Goal: Task Accomplishment & Management: Complete application form

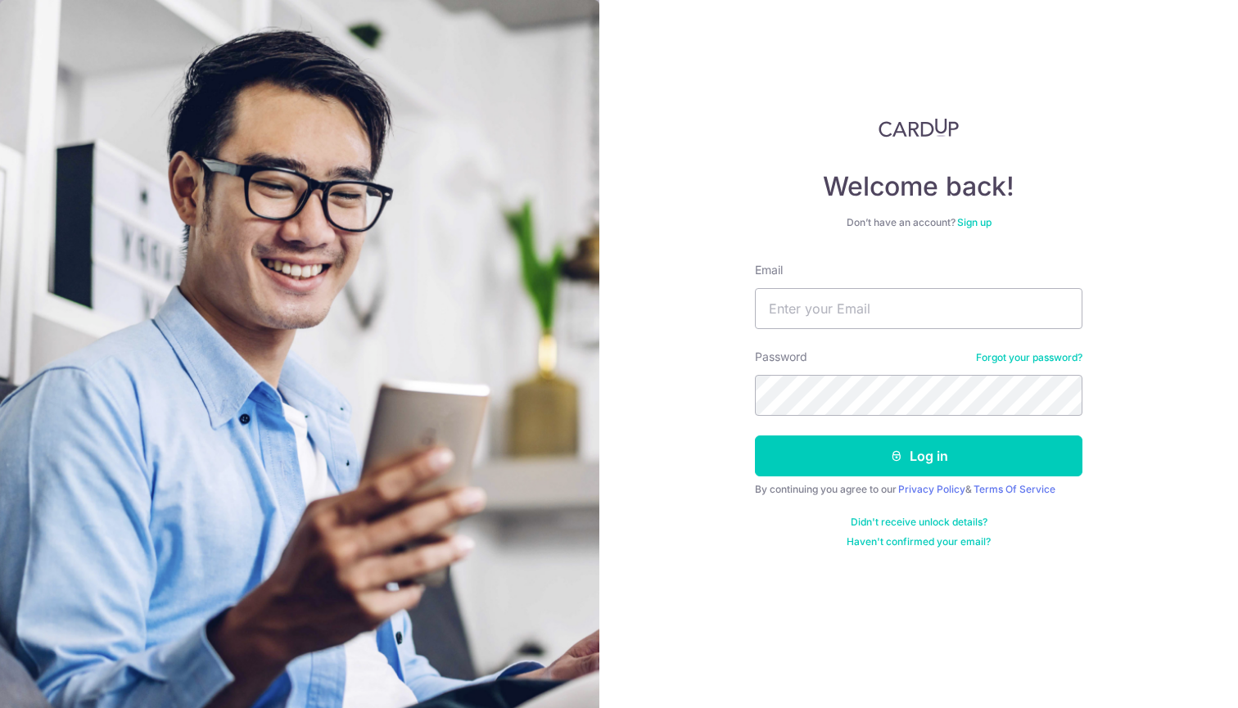
click at [866, 331] on form "Email Password Forgot your password? Log in By continuing you agree to our Priv…" at bounding box center [918, 405] width 327 height 286
type input "chunjmss20@hotmail.com"
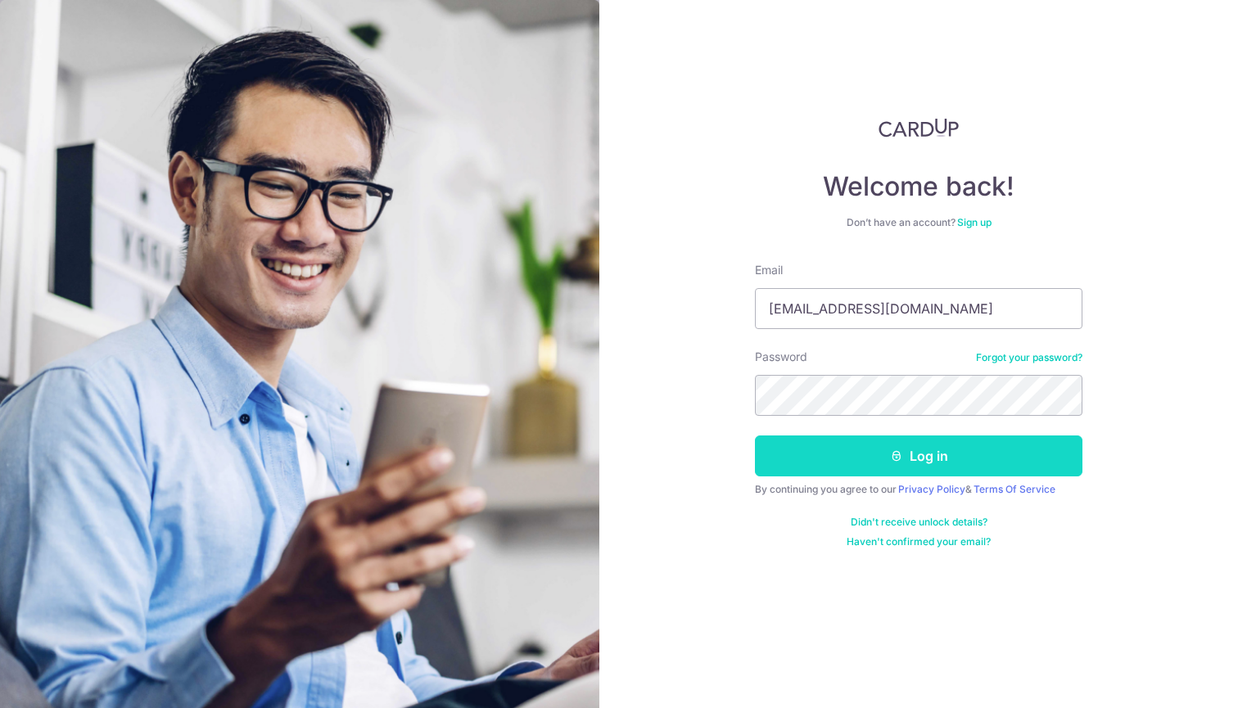
click at [904, 445] on button "Log in" at bounding box center [918, 455] width 327 height 41
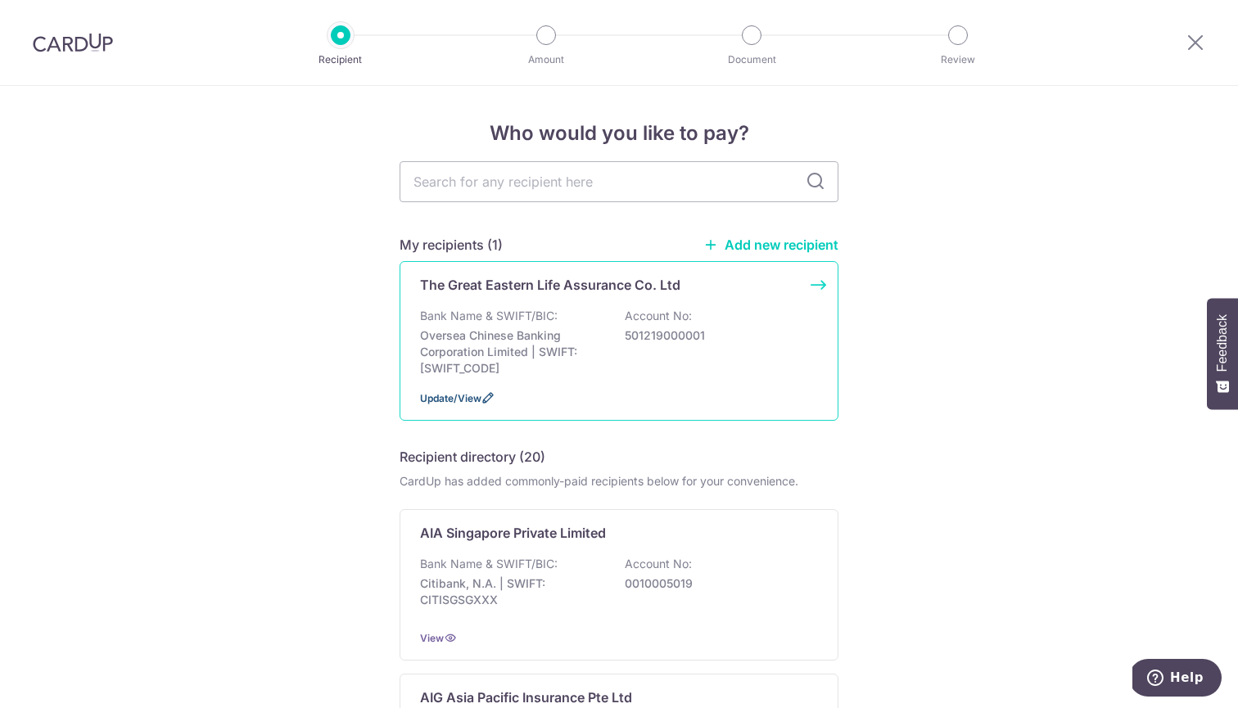
click at [467, 394] on span "Update/View" at bounding box center [450, 398] width 61 height 12
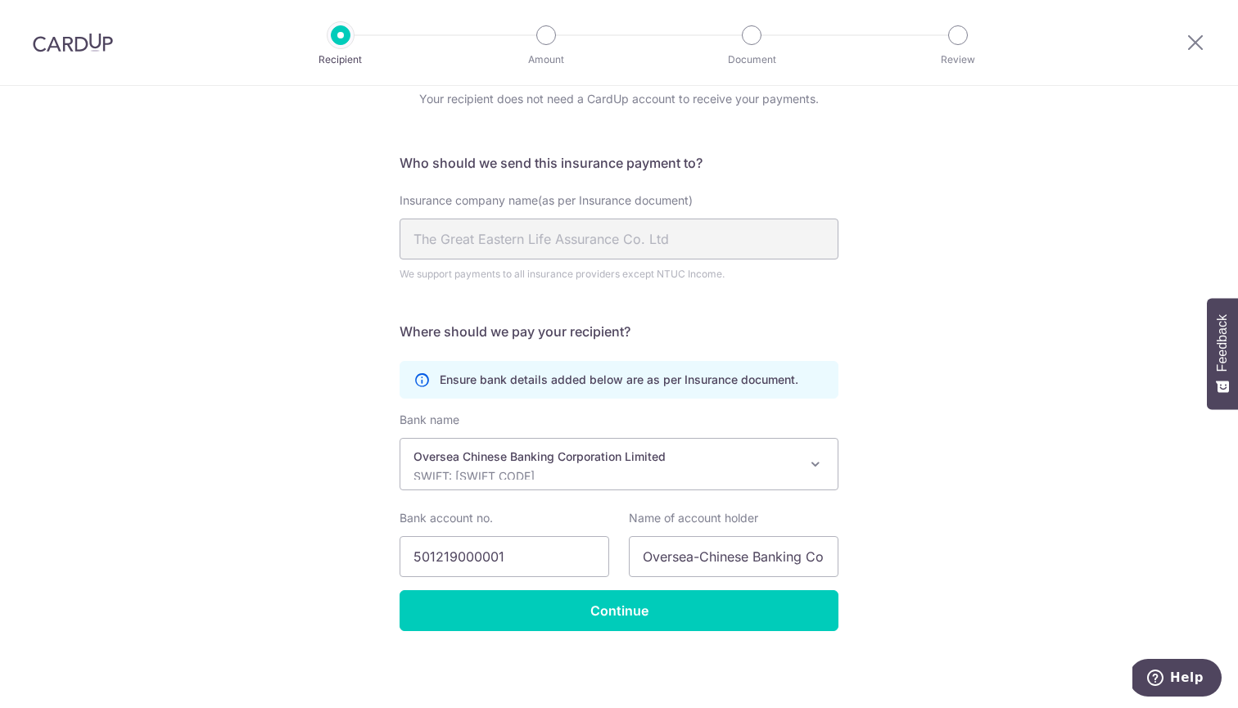
scroll to position [70, 0]
click at [548, 555] on input "501219000001" at bounding box center [504, 556] width 210 height 41
type input "501036925001"
click at [718, 561] on input "Oversea-Chinese Banking Corporation Ltd" at bounding box center [734, 556] width 210 height 41
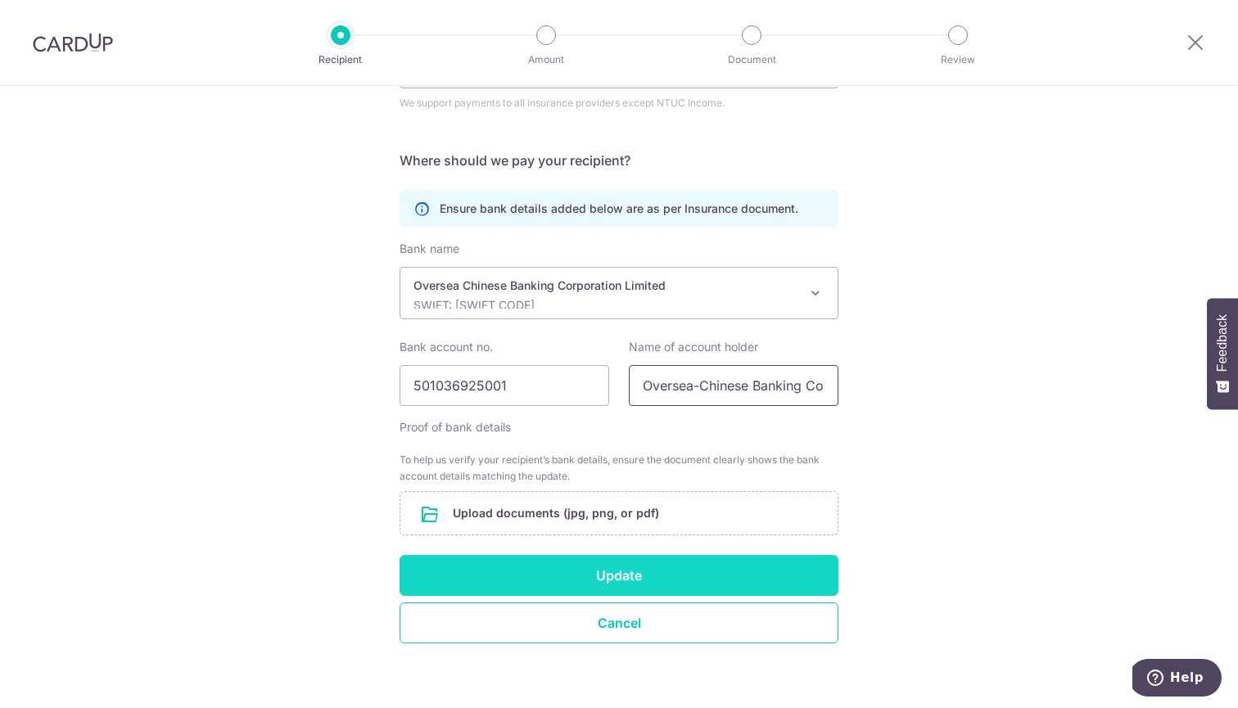
scroll to position [246, 0]
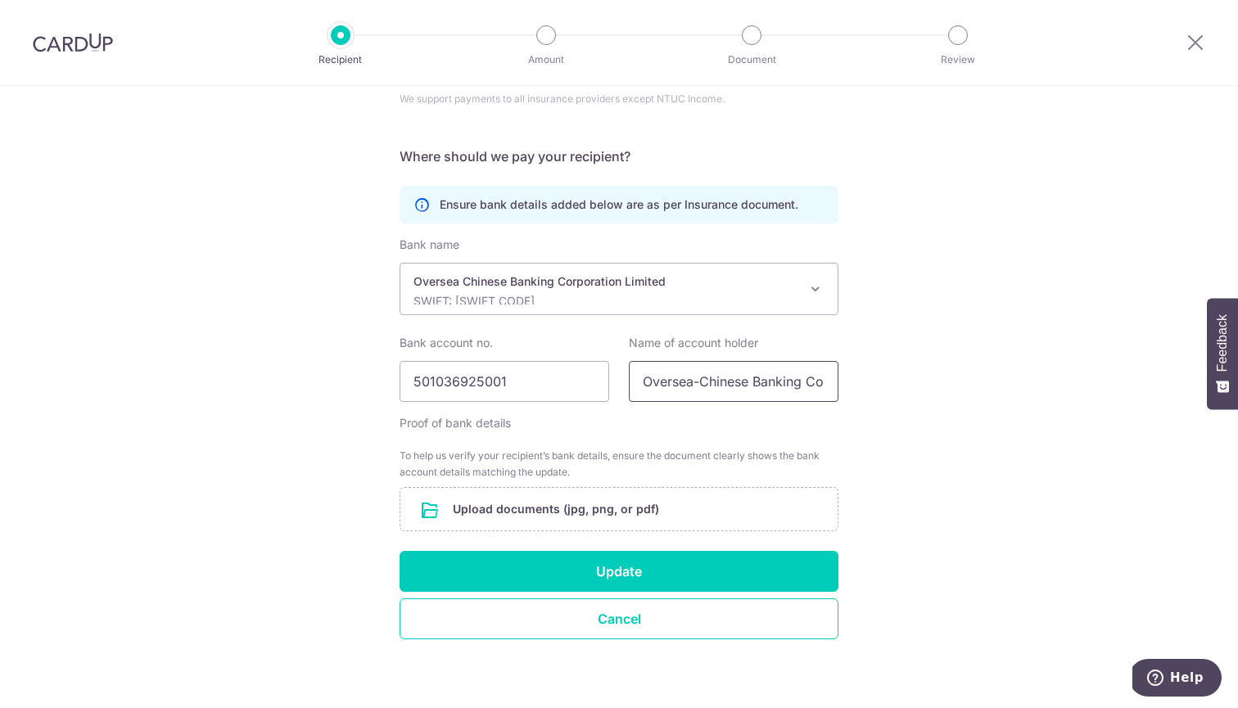
click at [778, 386] on input "Oversea-Chinese Banking Corporation Ltd" at bounding box center [734, 381] width 210 height 41
click at [905, 429] on div "Recipient Details Your recipient does not need a CardUp account to receive your…" at bounding box center [619, 278] width 1238 height 876
click at [503, 506] on input "file" at bounding box center [618, 509] width 437 height 43
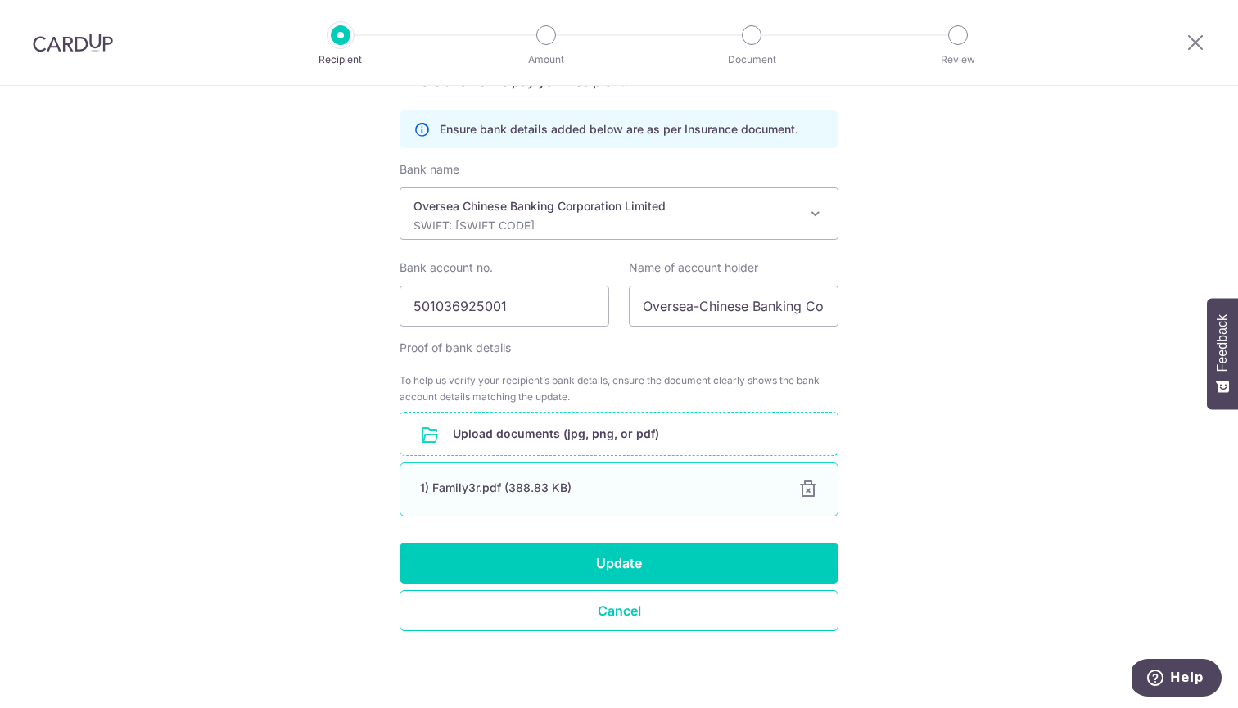
scroll to position [321, 0]
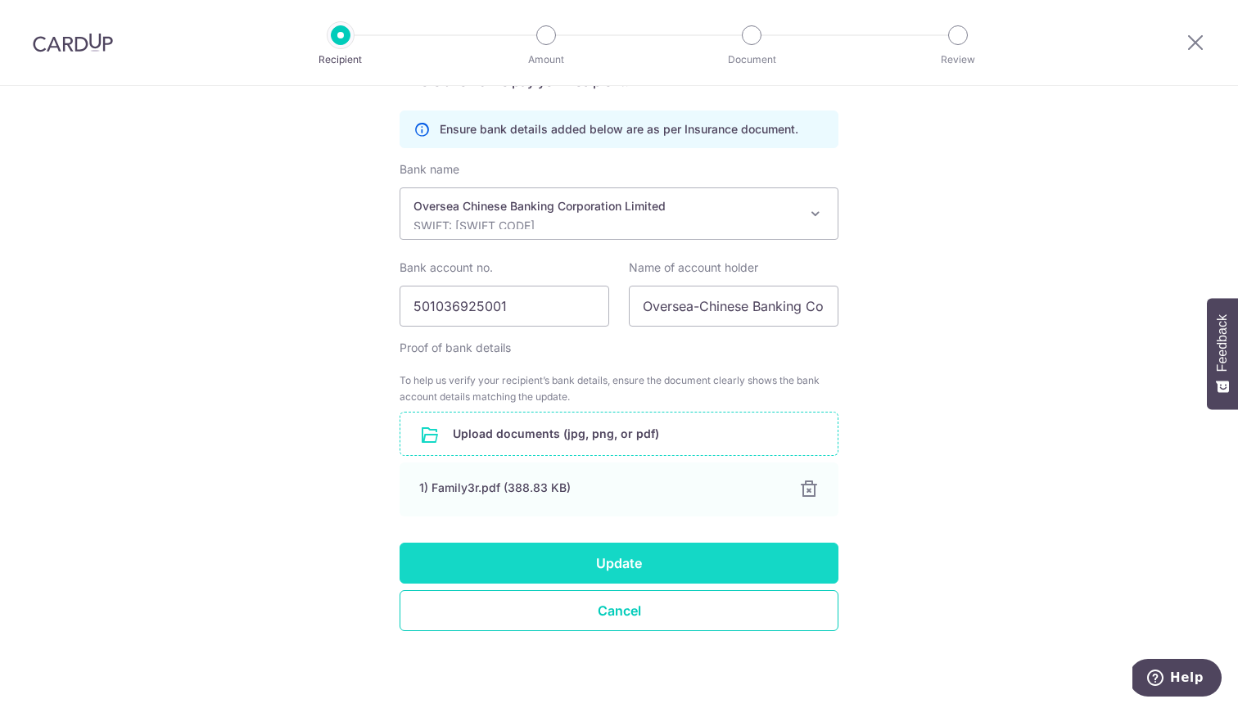
click at [703, 559] on button "Update" at bounding box center [618, 563] width 439 height 41
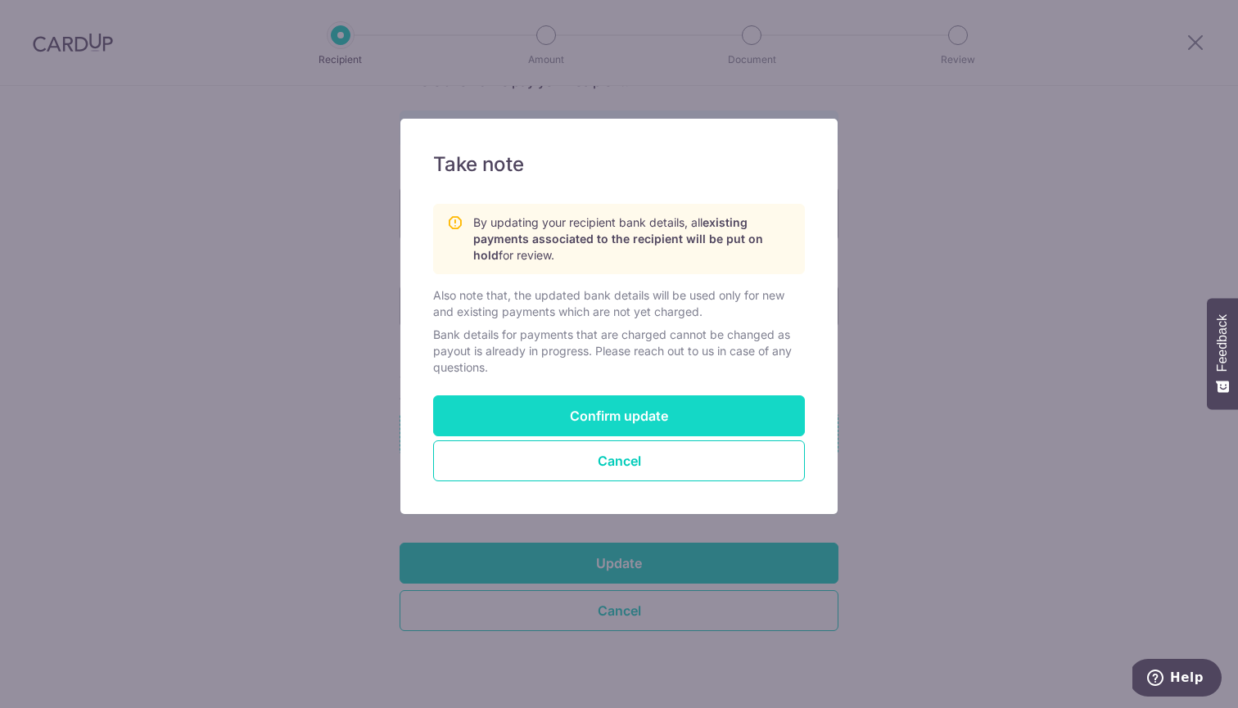
click at [692, 413] on button "Confirm update" at bounding box center [619, 415] width 372 height 41
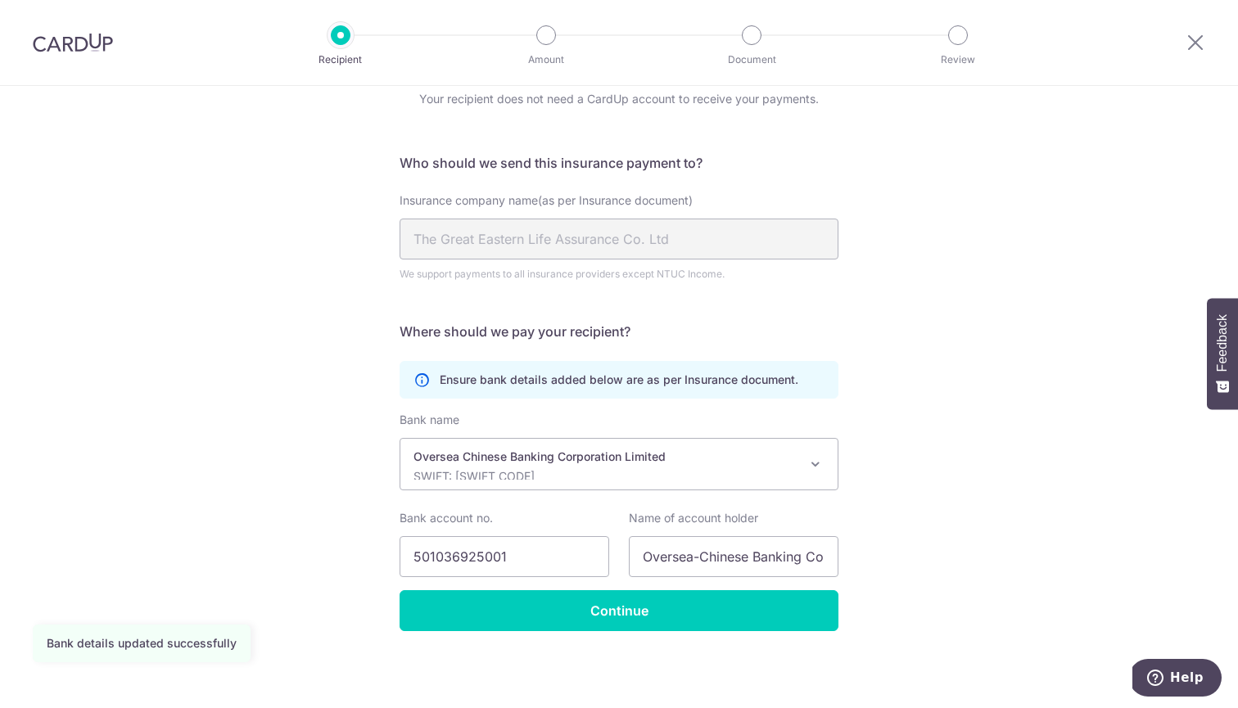
scroll to position [70, 0]
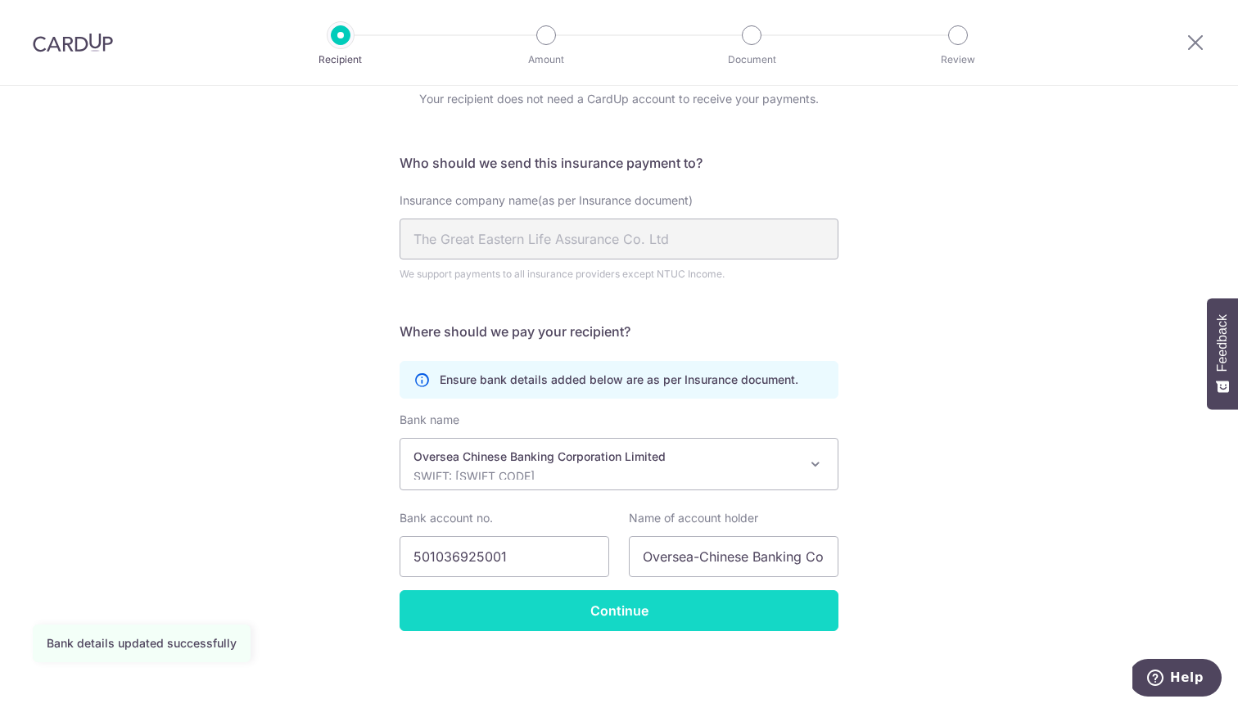
click at [657, 620] on input "Continue" at bounding box center [618, 610] width 439 height 41
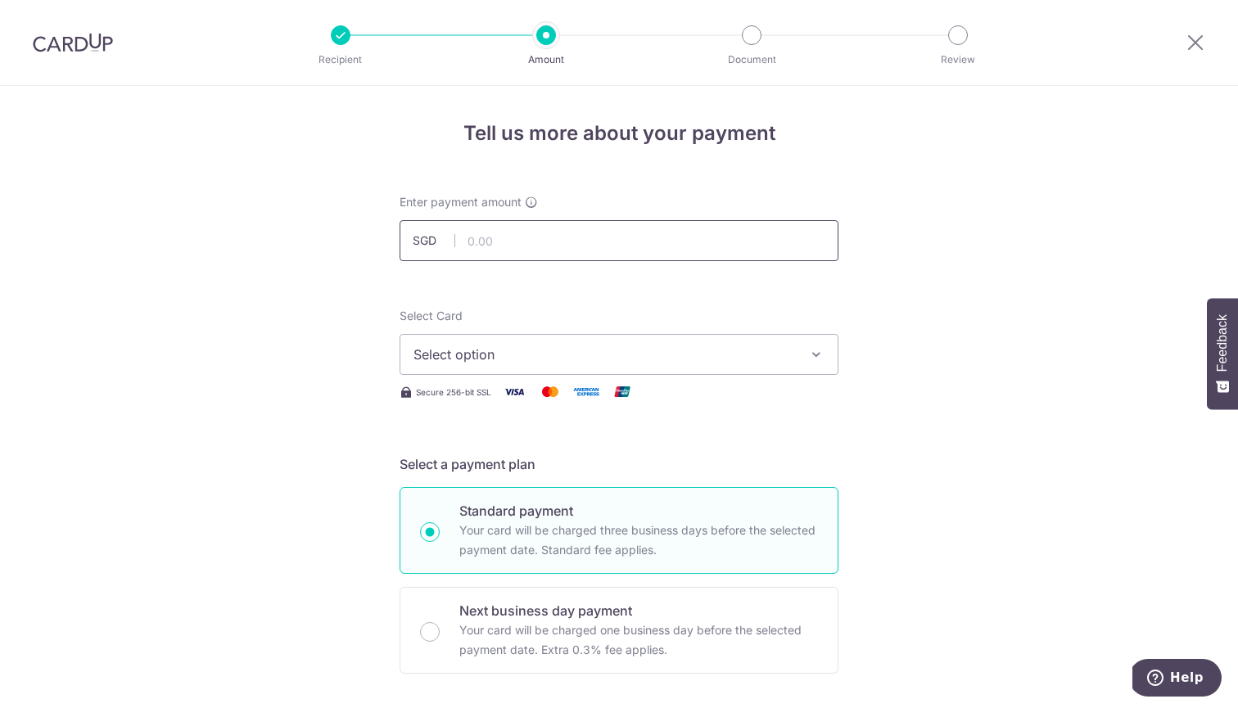
click at [683, 245] on input "text" at bounding box center [618, 240] width 439 height 41
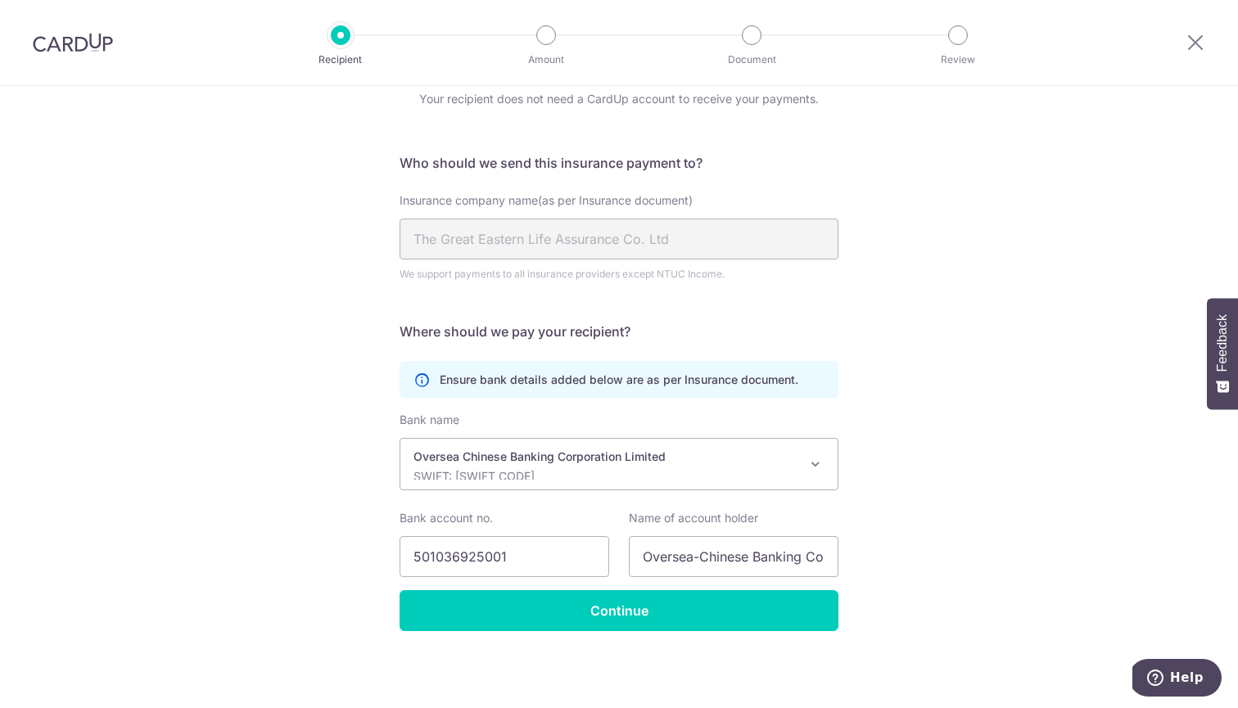
scroll to position [70, 0]
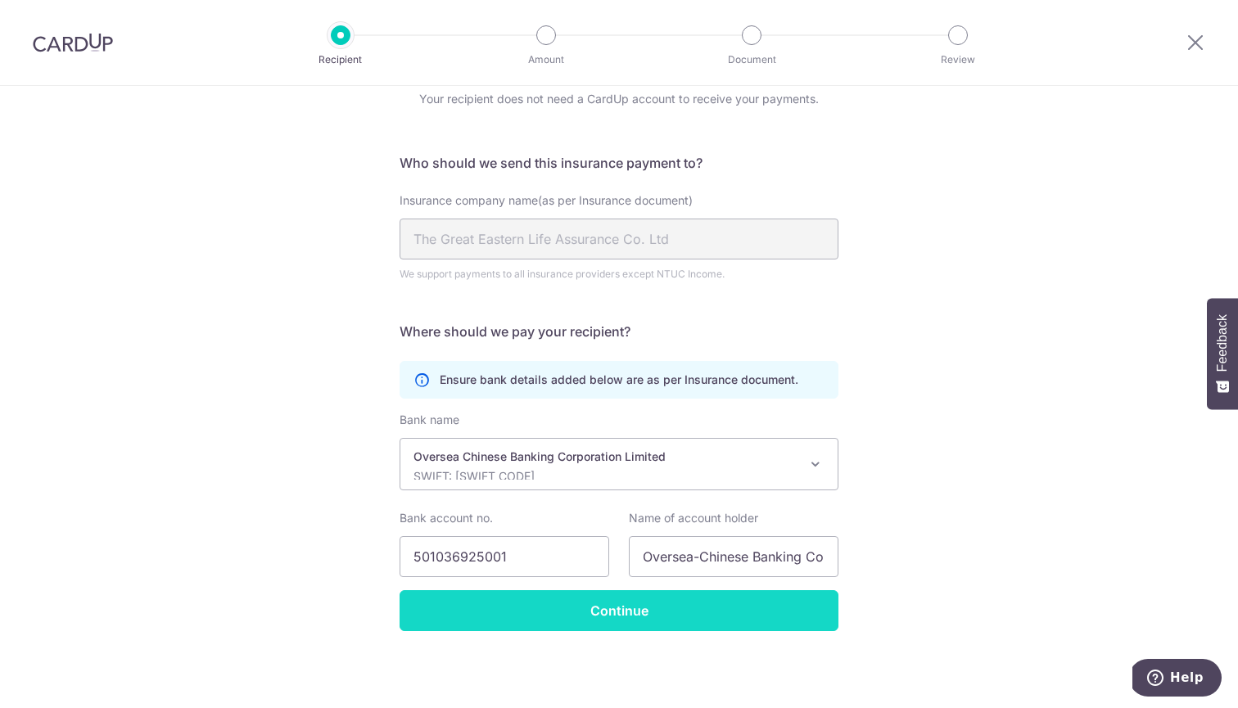
click at [518, 620] on input "Continue" at bounding box center [618, 610] width 439 height 41
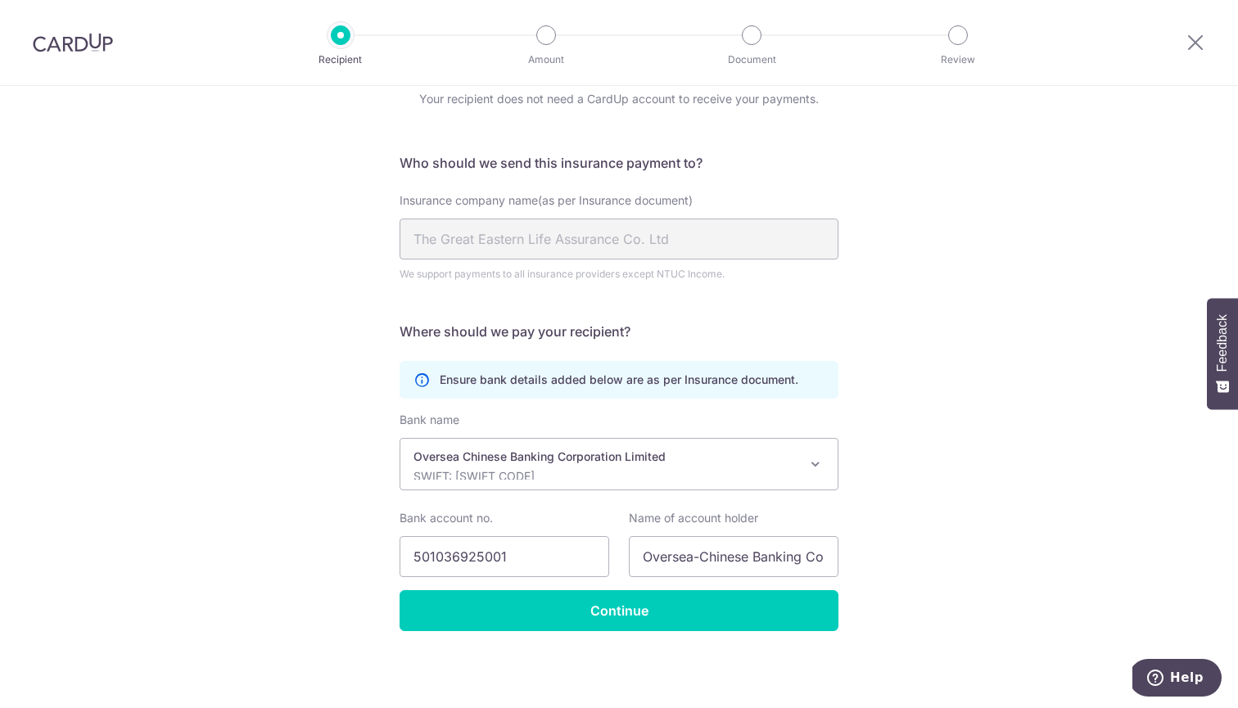
scroll to position [70, 0]
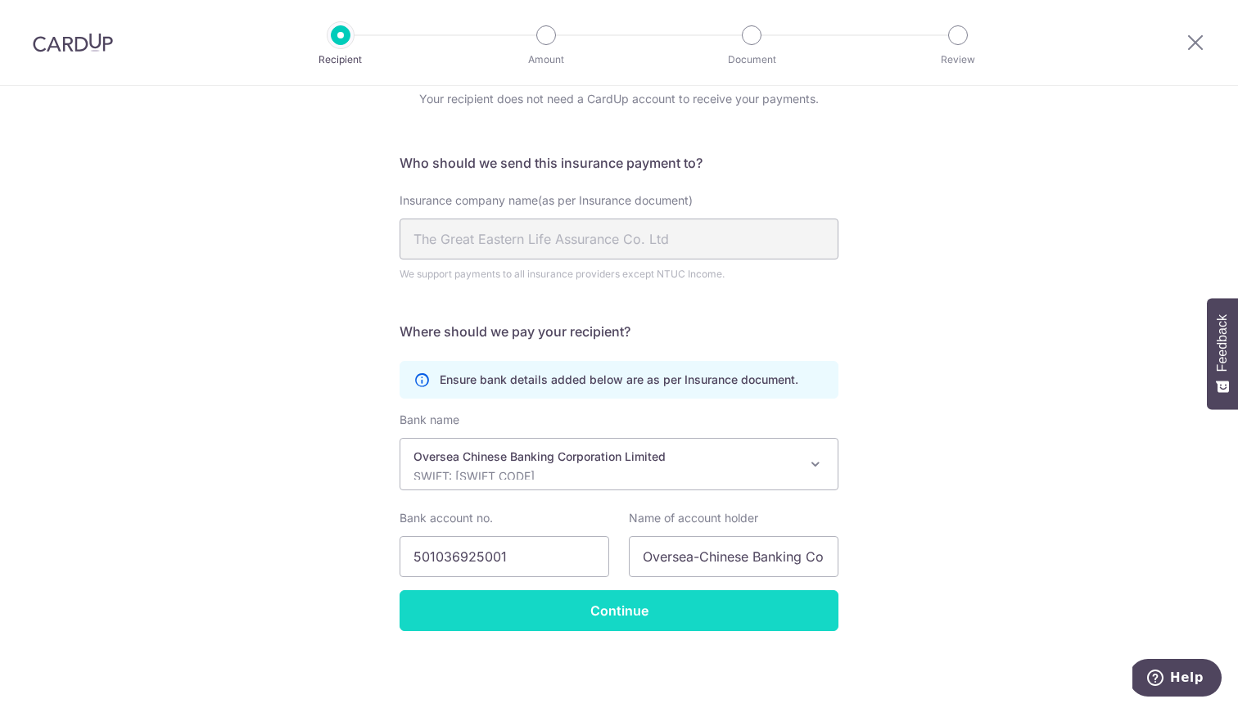
click at [539, 612] on input "Continue" at bounding box center [618, 610] width 439 height 41
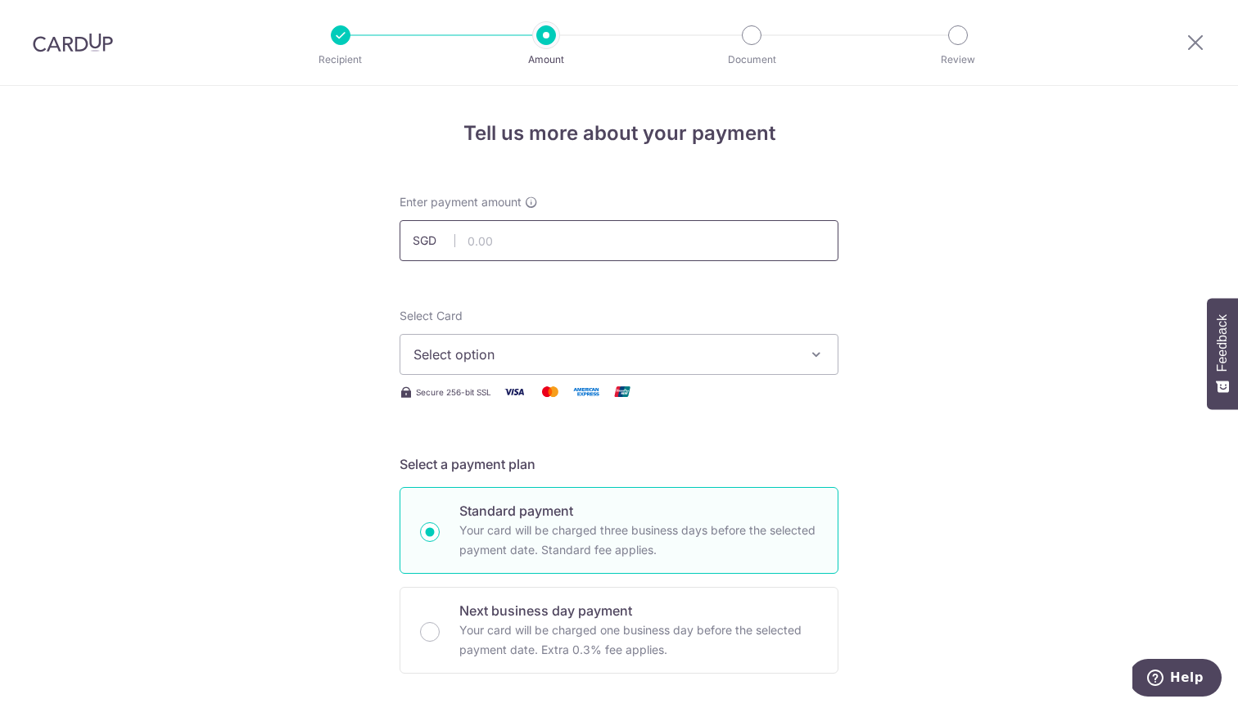
click at [668, 258] on input "text" at bounding box center [618, 240] width 439 height 41
type input "2,952.65"
click at [645, 358] on span "Select option" at bounding box center [603, 355] width 381 height 20
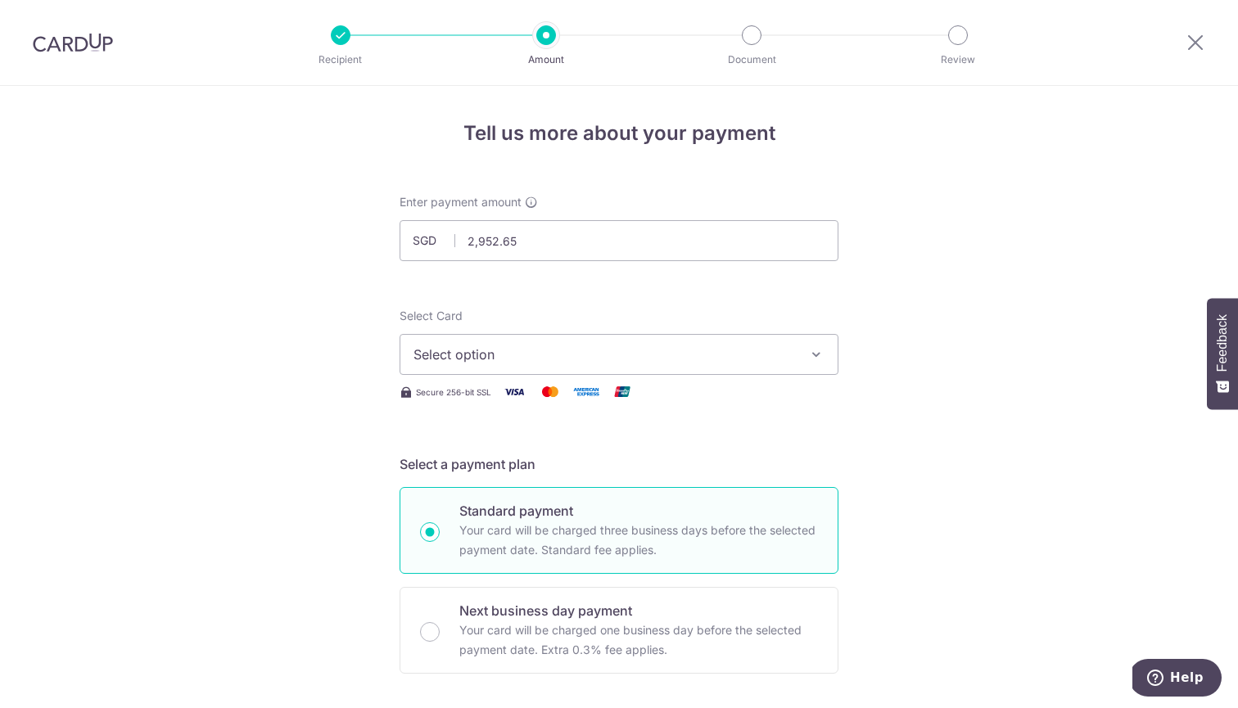
click at [756, 347] on span "Select option" at bounding box center [603, 355] width 381 height 20
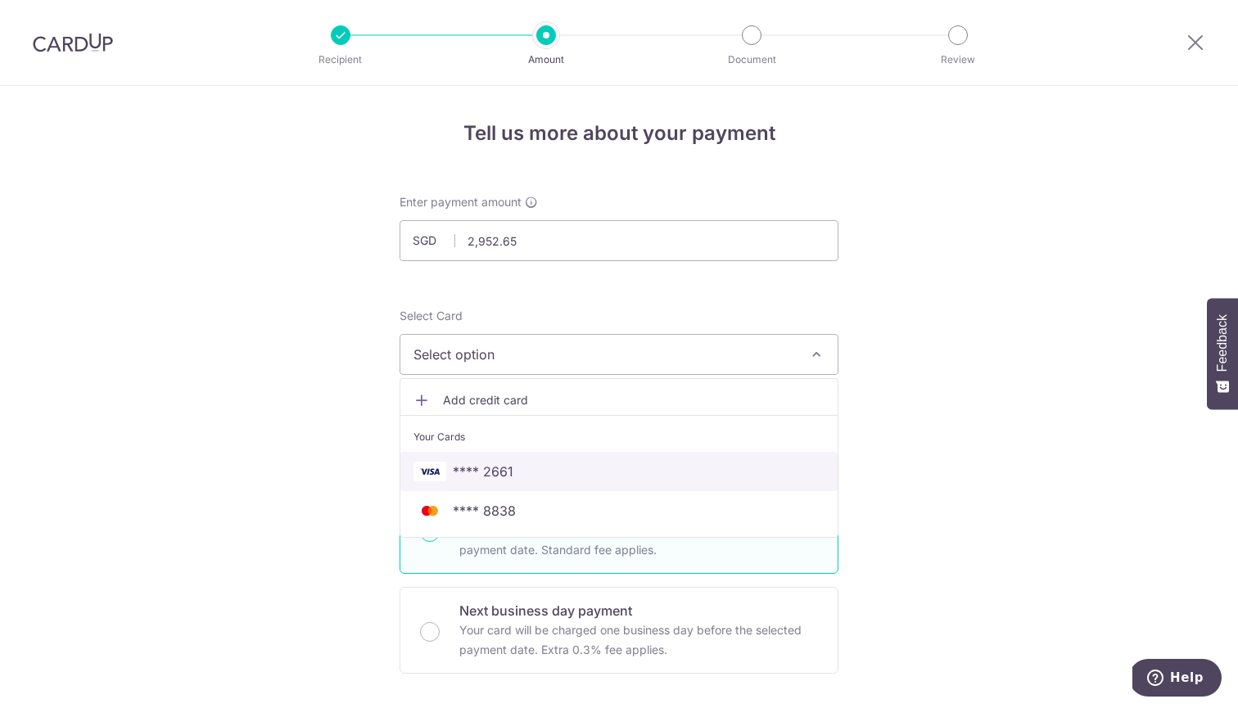
click at [683, 464] on span "**** 2661" at bounding box center [618, 472] width 411 height 20
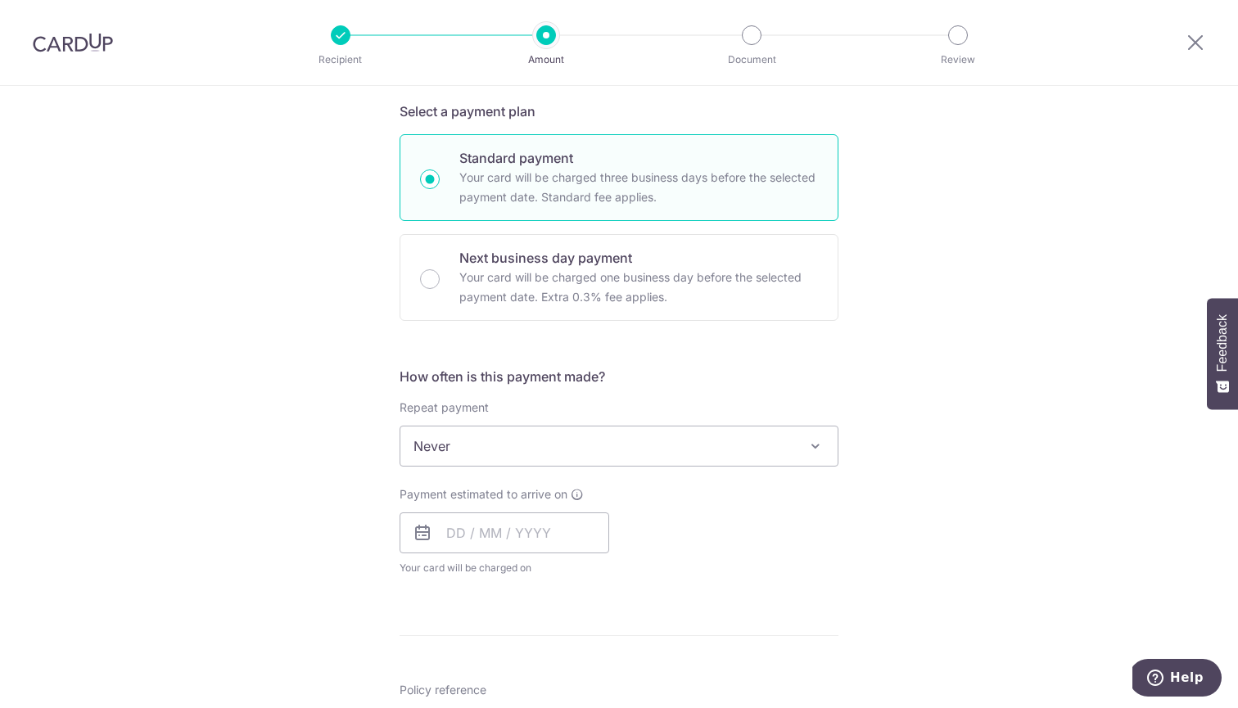
scroll to position [349, 0]
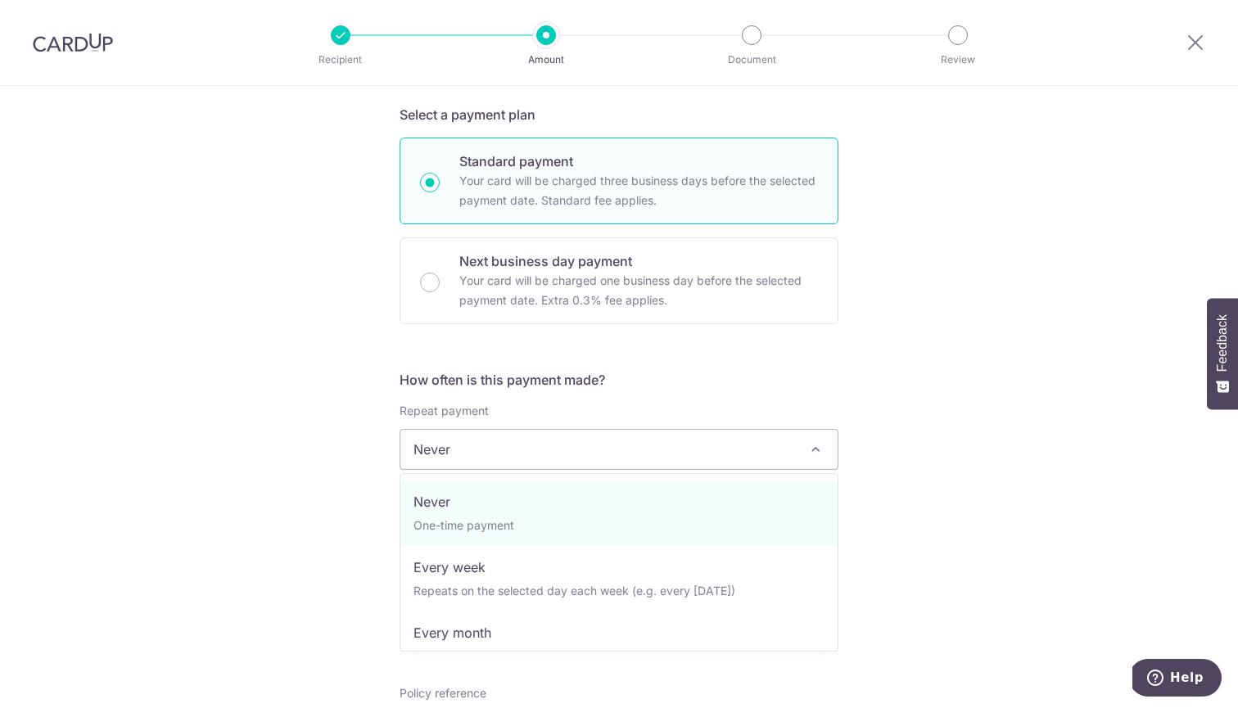
click at [796, 457] on span "Never" at bounding box center [618, 449] width 437 height 39
click at [946, 448] on div "Tell us more about your payment Enter payment amount SGD 2,952.65 2952.65 Selec…" at bounding box center [619, 476] width 1238 height 1481
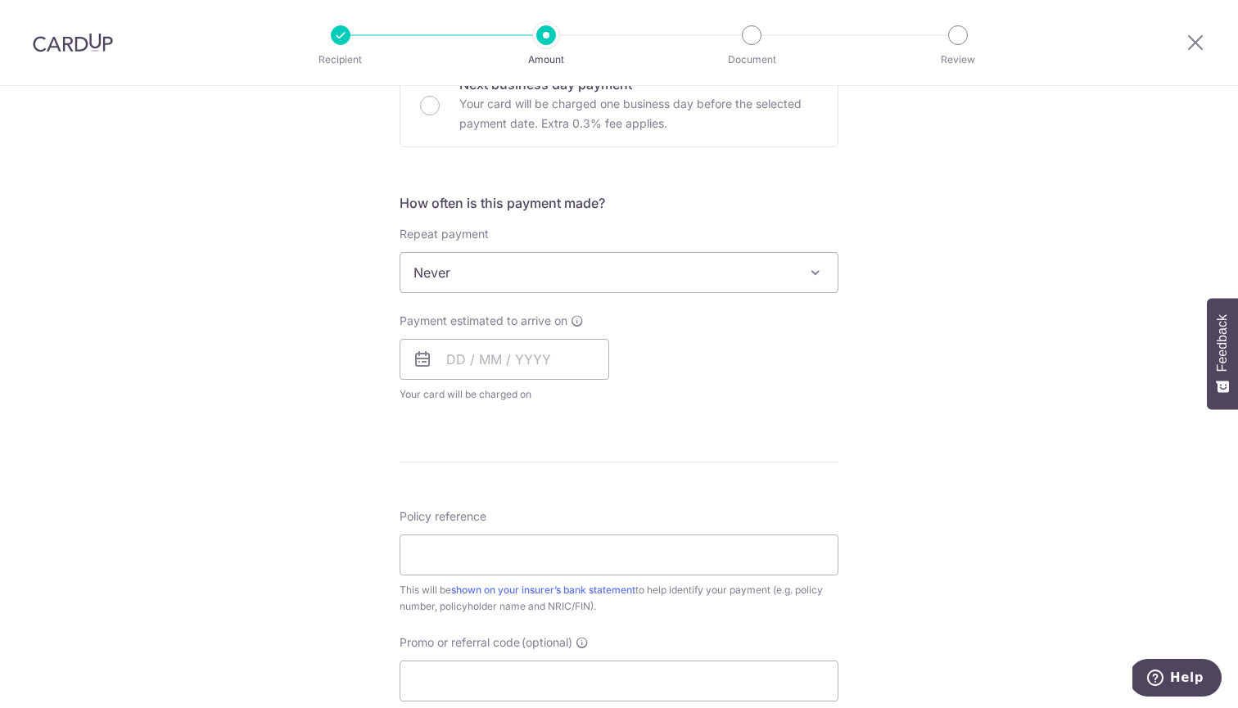
scroll to position [528, 0]
click at [450, 359] on input "text" at bounding box center [504, 357] width 210 height 41
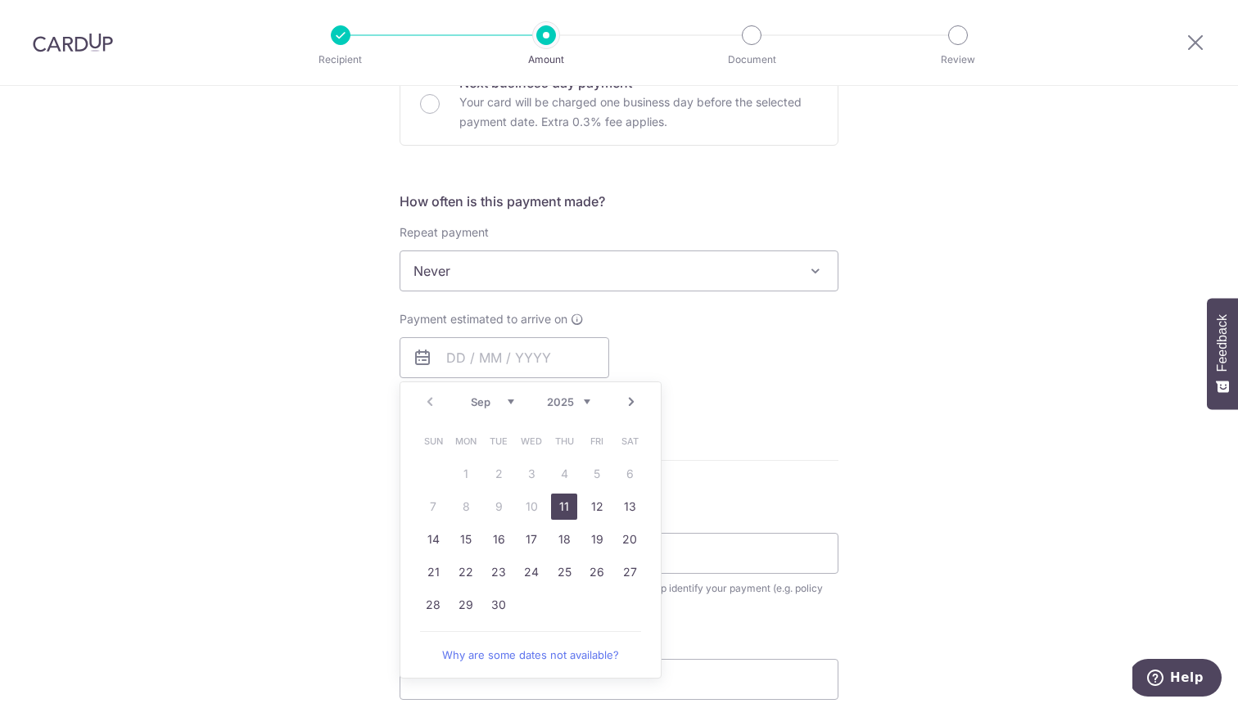
click at [563, 504] on link "11" at bounding box center [564, 507] width 26 height 26
type input "[DATE]"
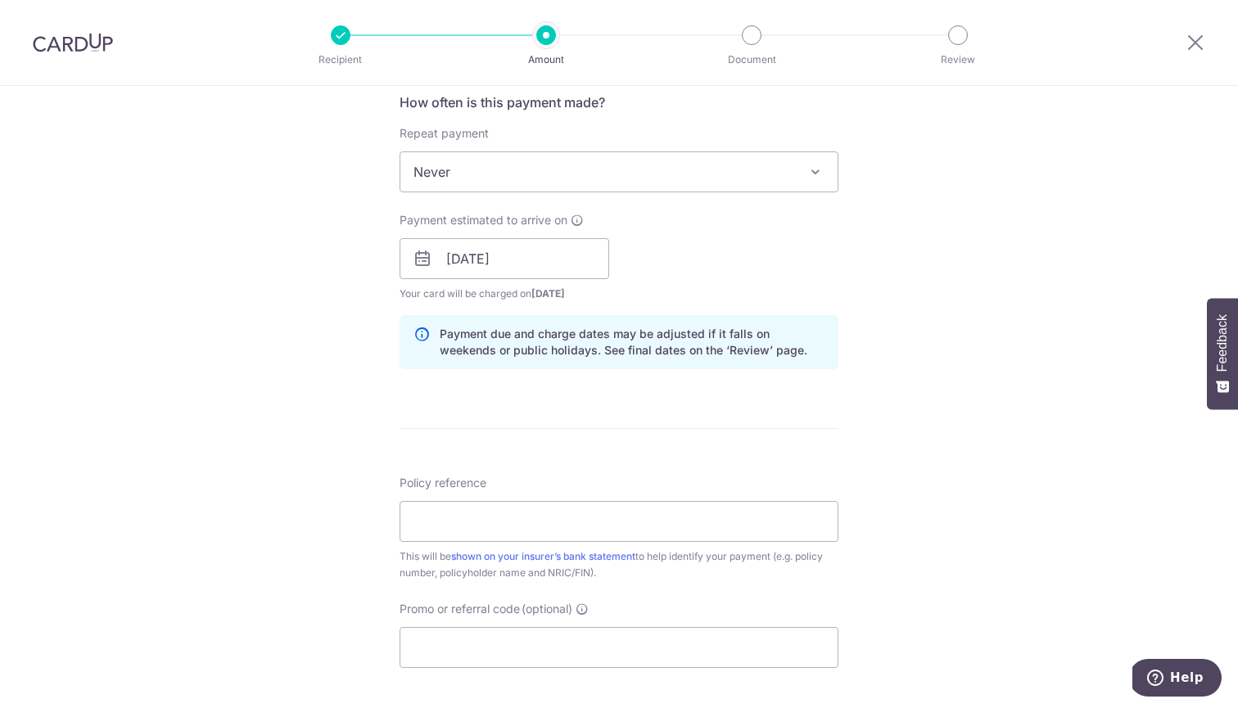
scroll to position [692, 0]
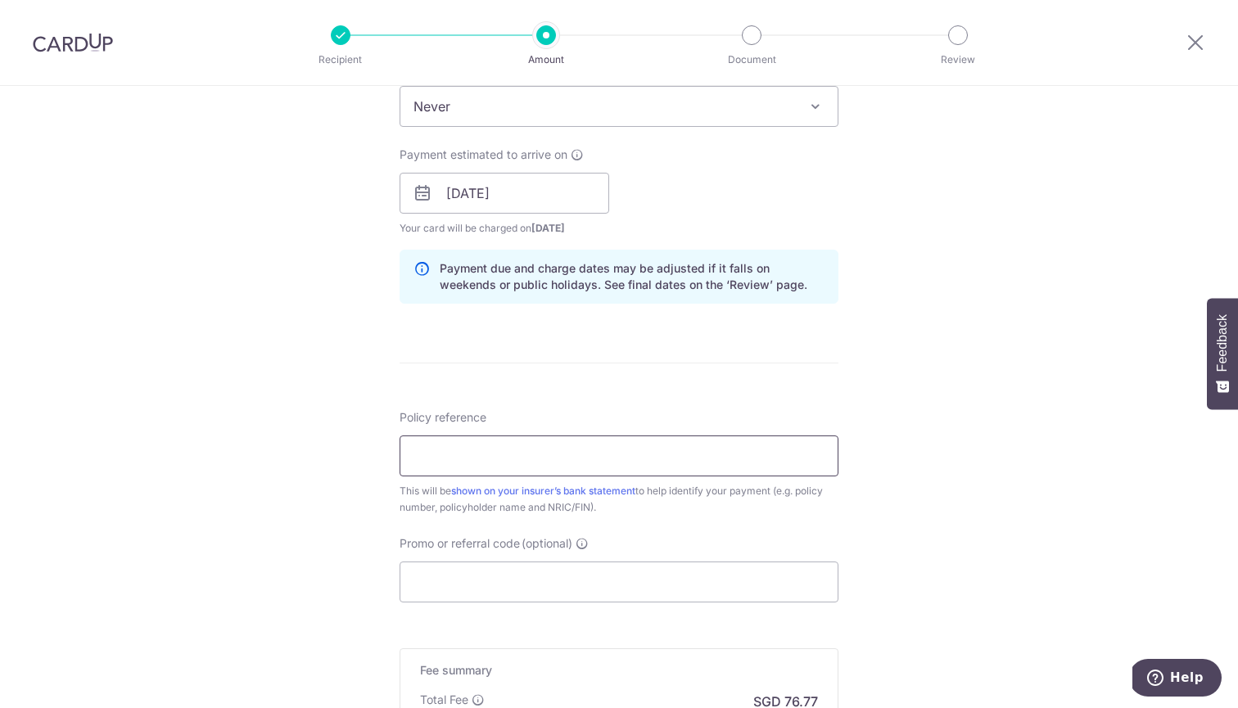
click at [605, 452] on input "Policy reference" at bounding box center [618, 455] width 439 height 41
paste input "0073806411"
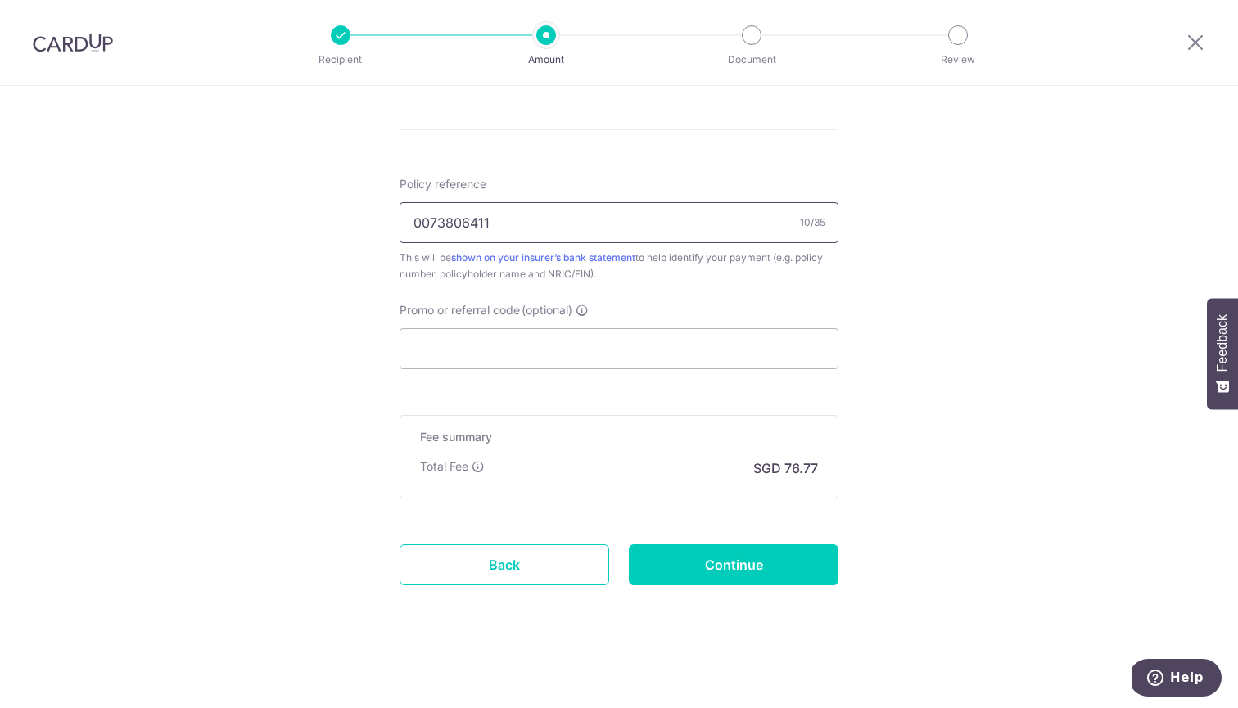
scroll to position [926, 0]
type input "0073806411"
click at [620, 350] on input "Promo or referral code (optional)" at bounding box center [618, 348] width 439 height 41
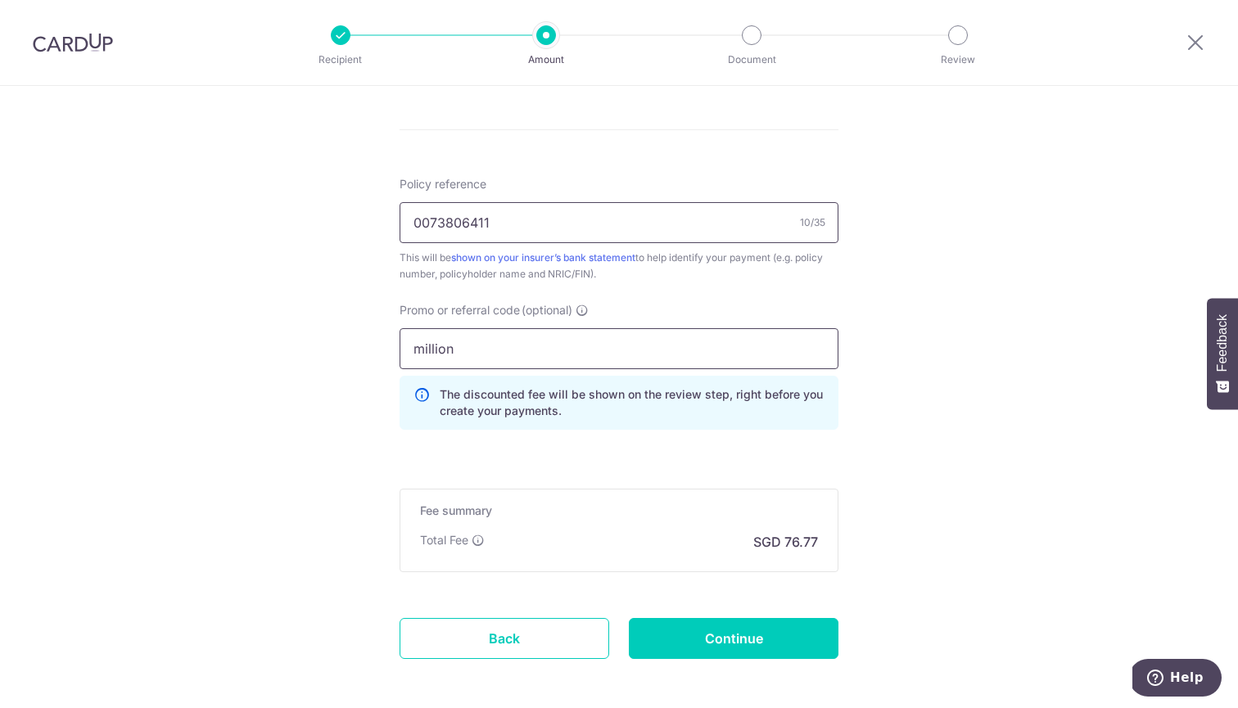
type input "million"
drag, startPoint x: 602, startPoint y: 236, endPoint x: 898, endPoint y: 571, distance: 447.1
click at [665, 633] on input "Continue" at bounding box center [734, 638] width 210 height 41
type input "Create Schedule"
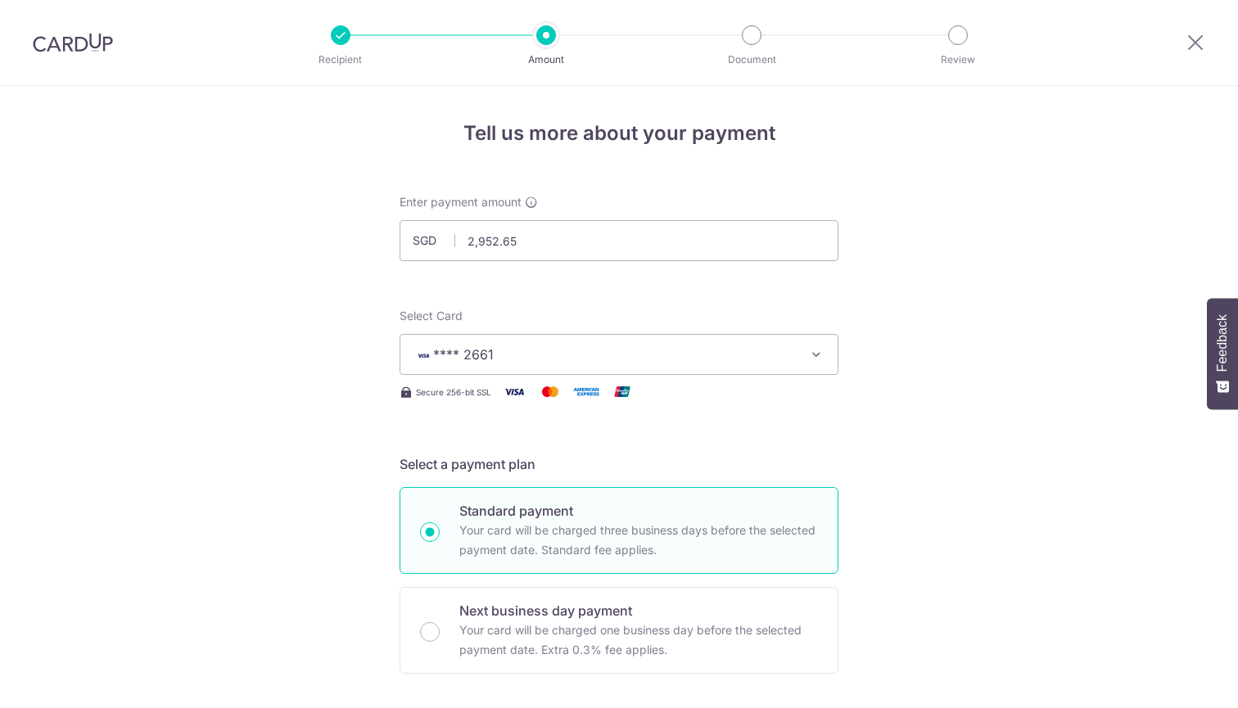
scroll to position [1022, 0]
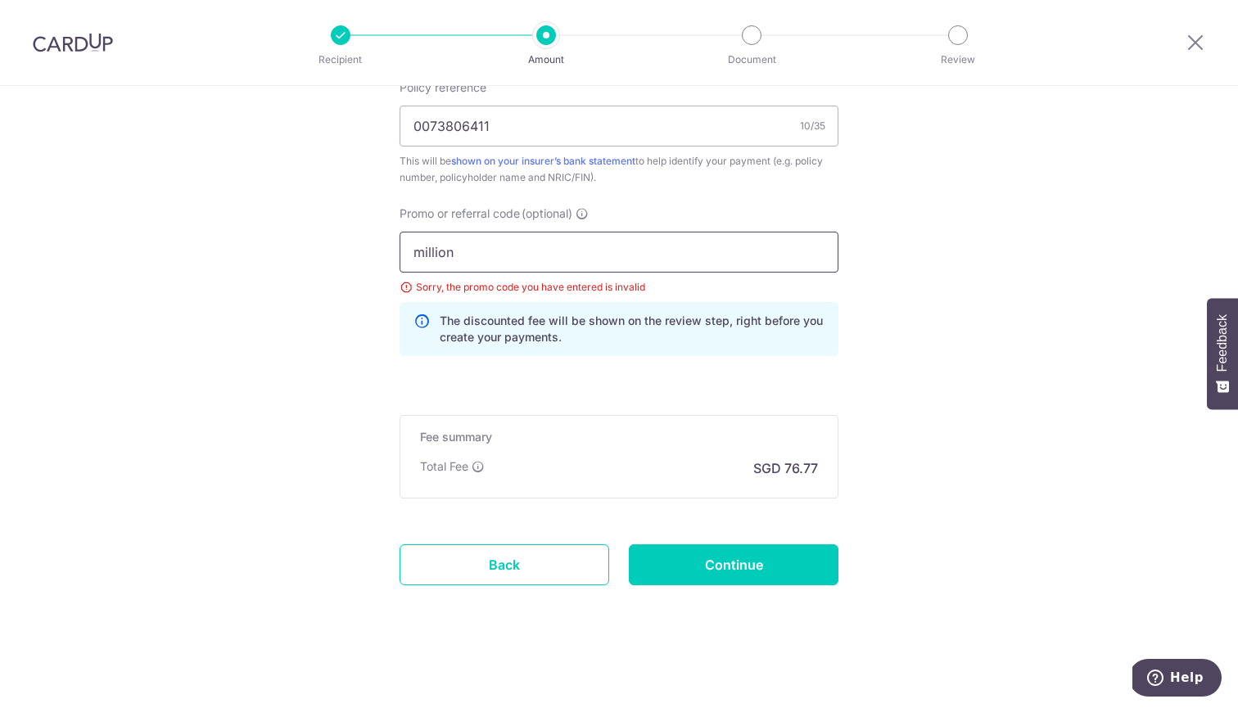
click at [480, 262] on input "million" at bounding box center [618, 252] width 439 height 41
type input "milelion"
click at [727, 566] on input "Continue" at bounding box center [734, 564] width 210 height 41
type input "Update Schedule"
click at [503, 254] on input "milelion" at bounding box center [618, 252] width 439 height 41
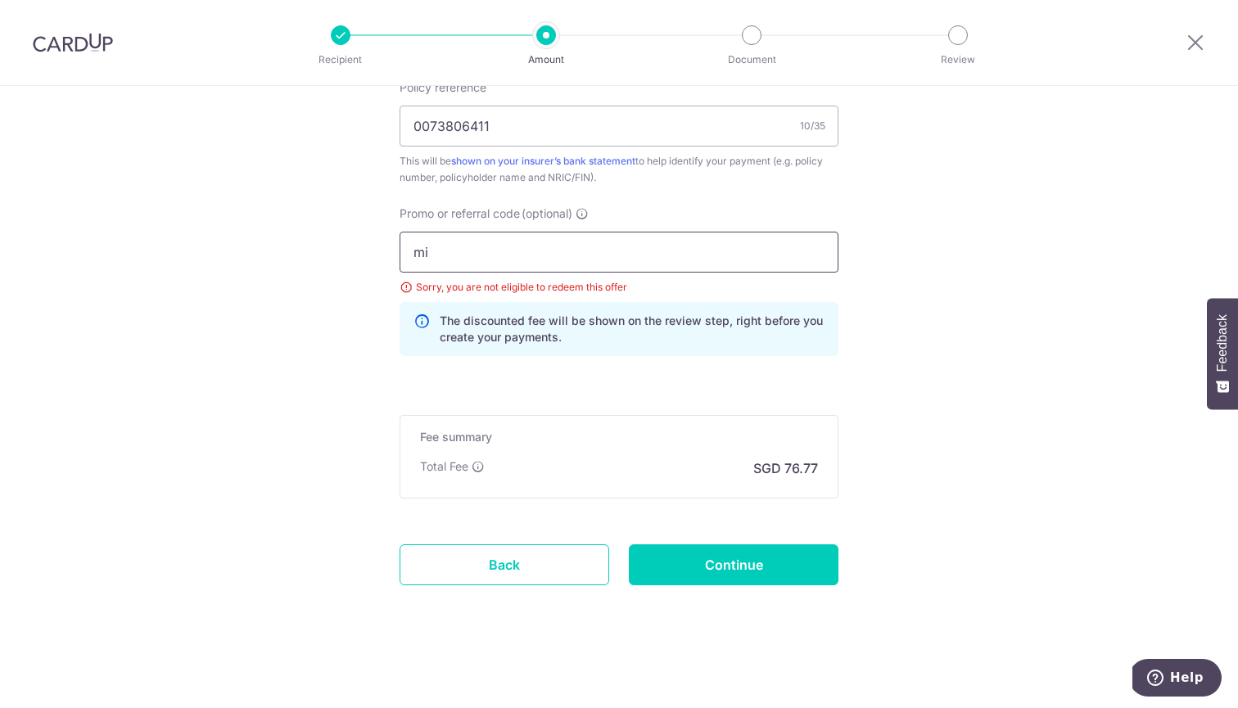
type input "m"
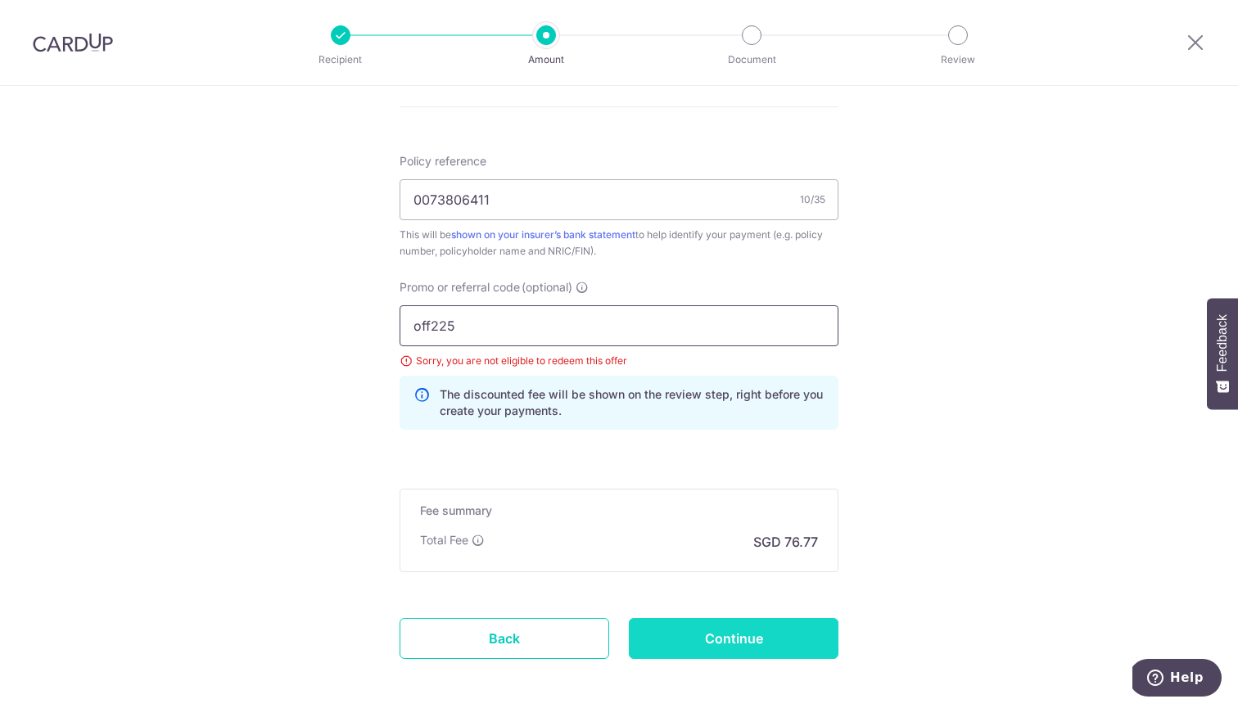
type input "off225"
click at [690, 623] on input "Continue" at bounding box center [734, 638] width 210 height 41
type input "Update Schedule"
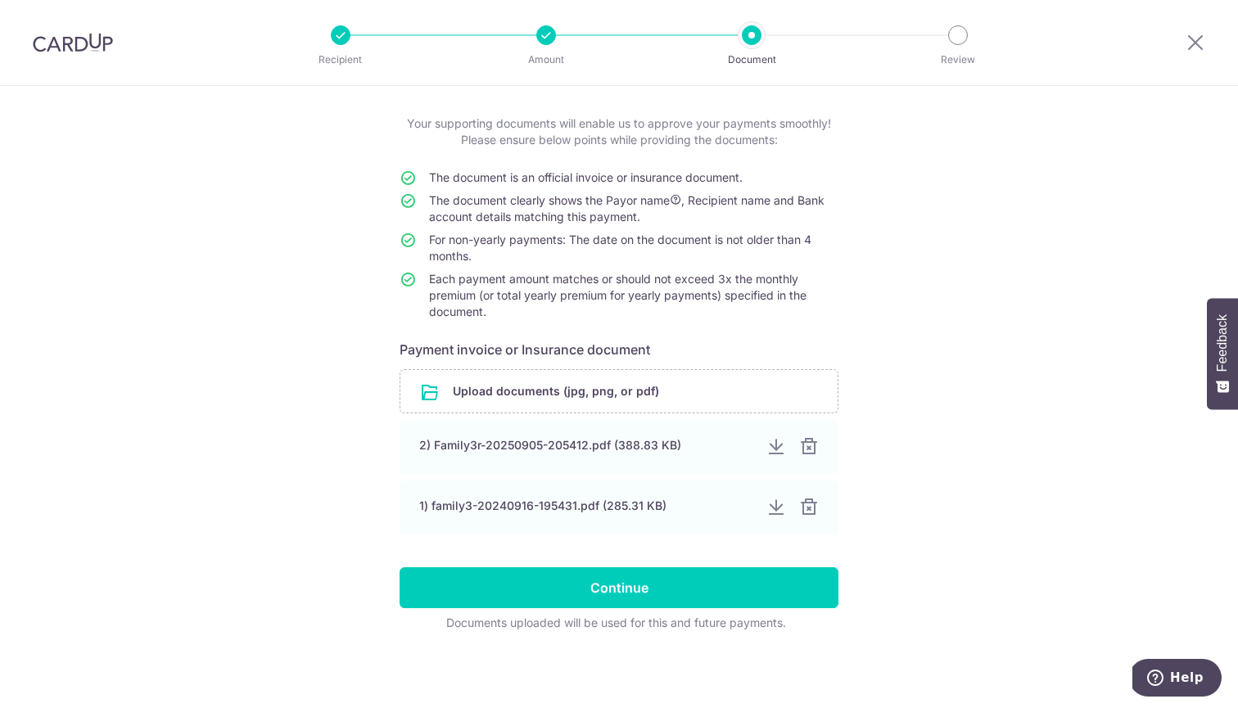
scroll to position [79, 0]
click at [813, 450] on div at bounding box center [808, 447] width 20 height 20
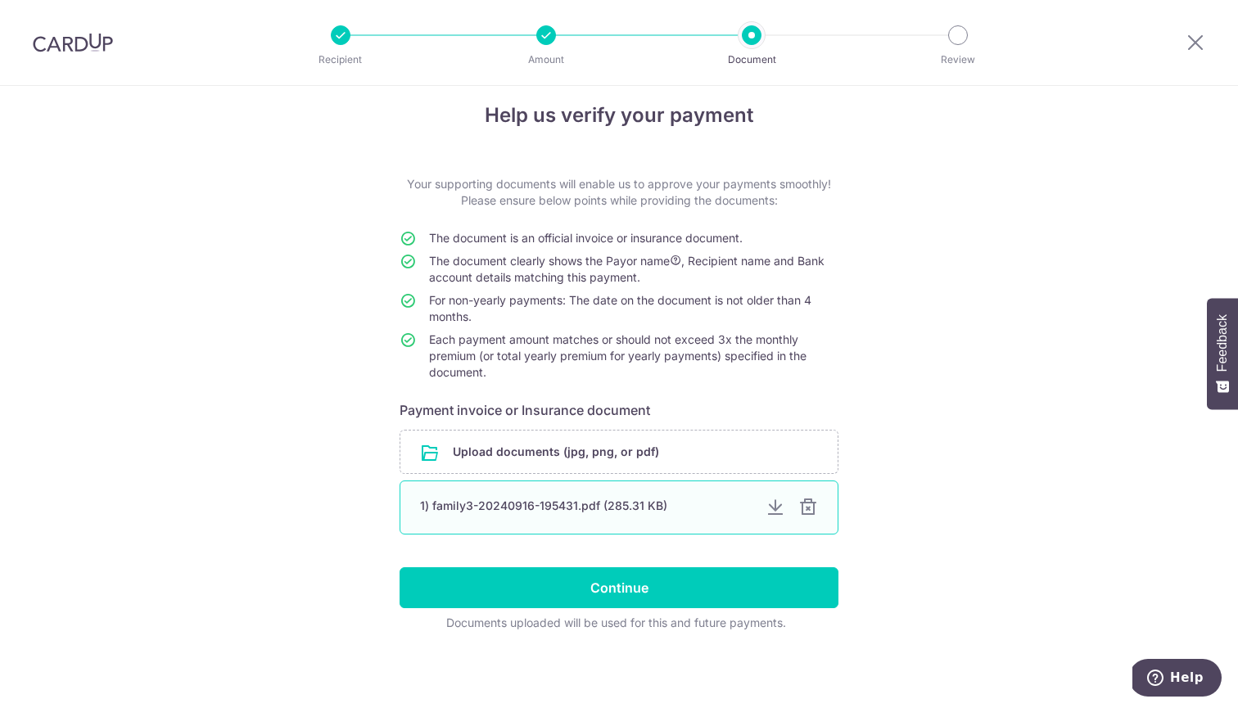
click at [809, 503] on div at bounding box center [808, 508] width 20 height 20
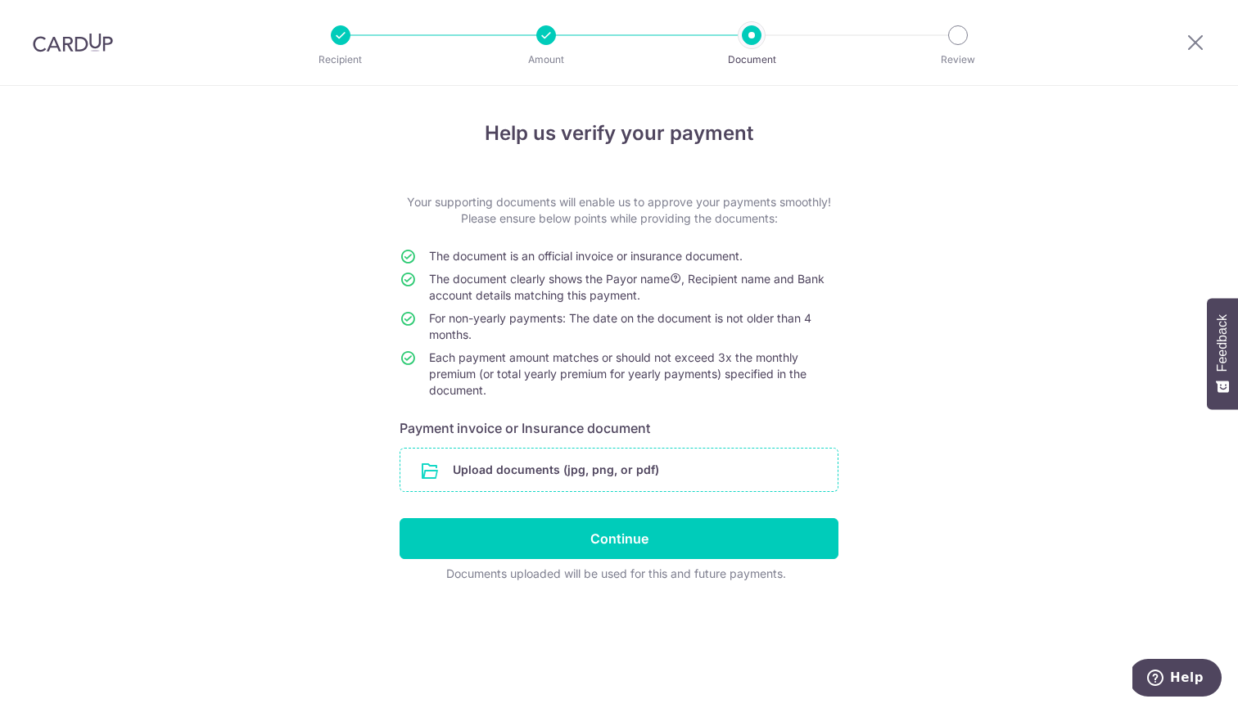
click at [784, 468] on input "file" at bounding box center [618, 470] width 437 height 43
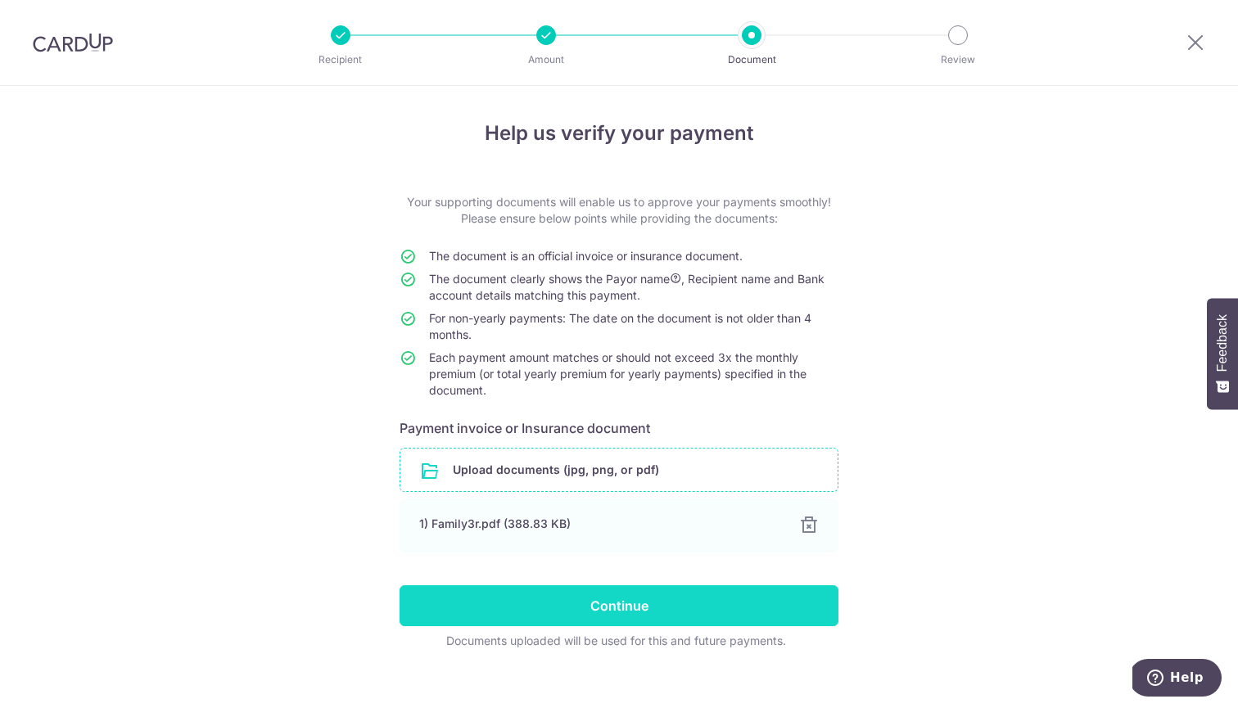
click at [754, 602] on input "Continue" at bounding box center [618, 605] width 439 height 41
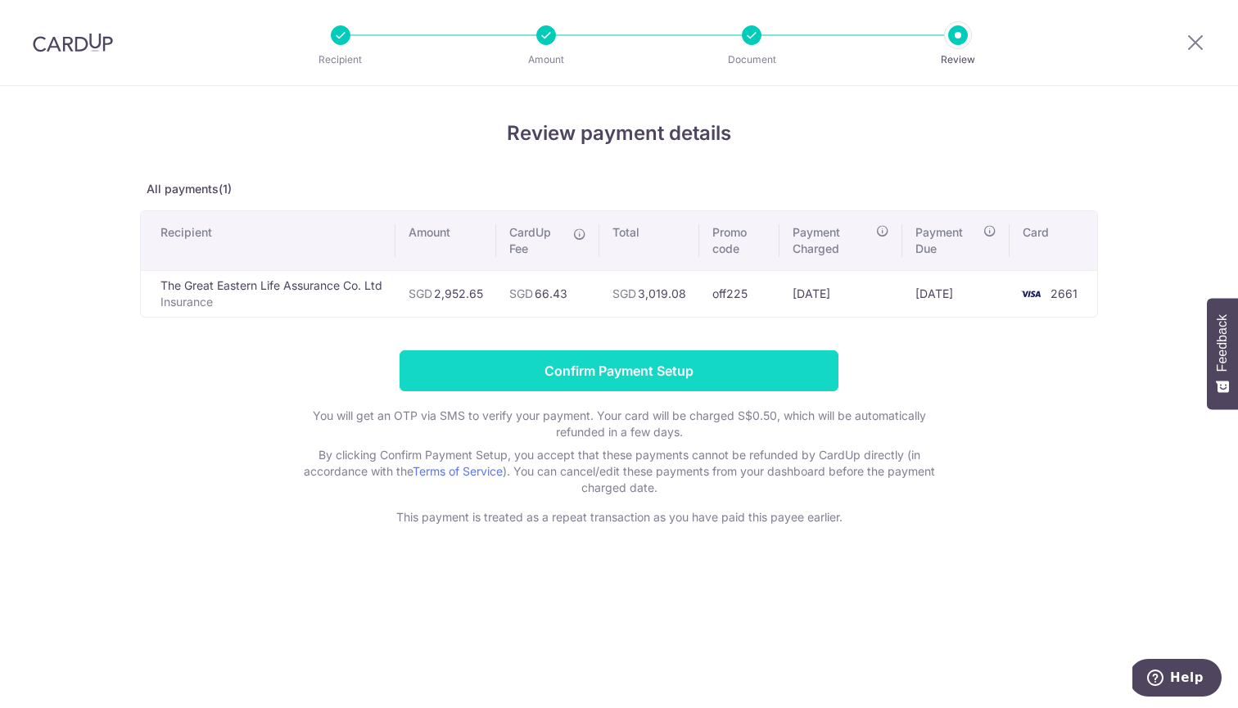
click at [801, 367] on input "Confirm Payment Setup" at bounding box center [618, 370] width 439 height 41
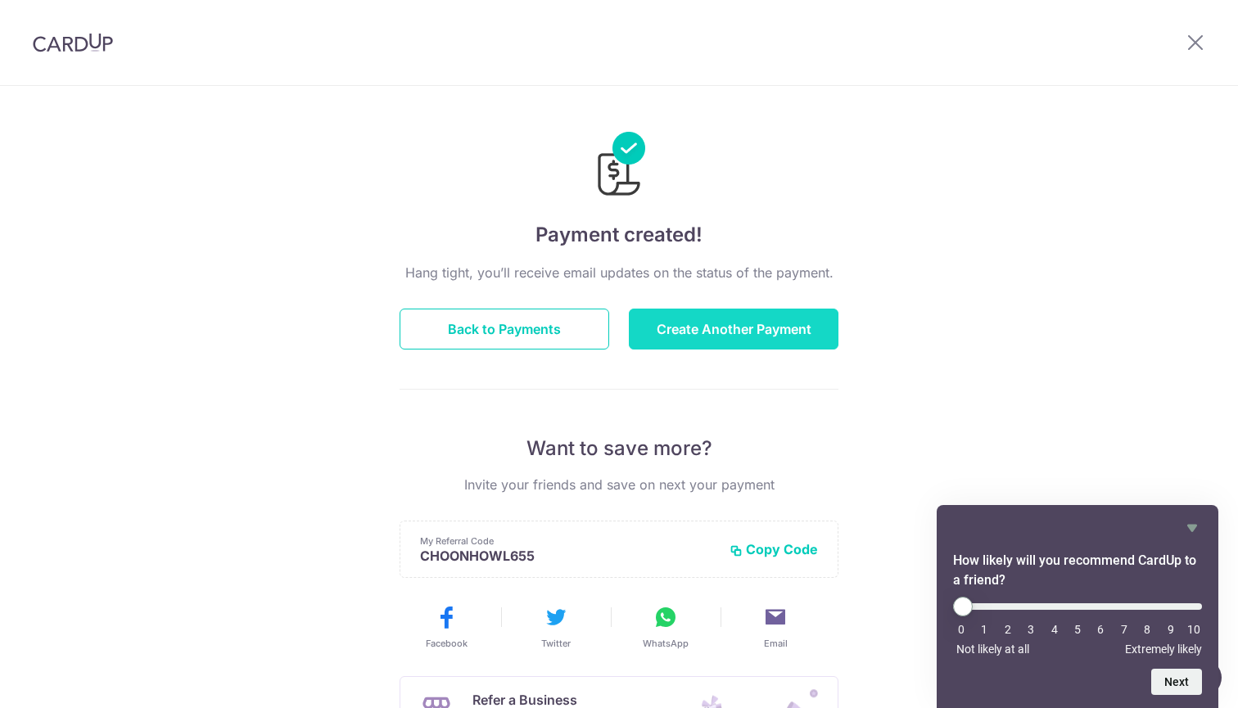
click at [733, 345] on button "Create Another Payment" at bounding box center [734, 329] width 210 height 41
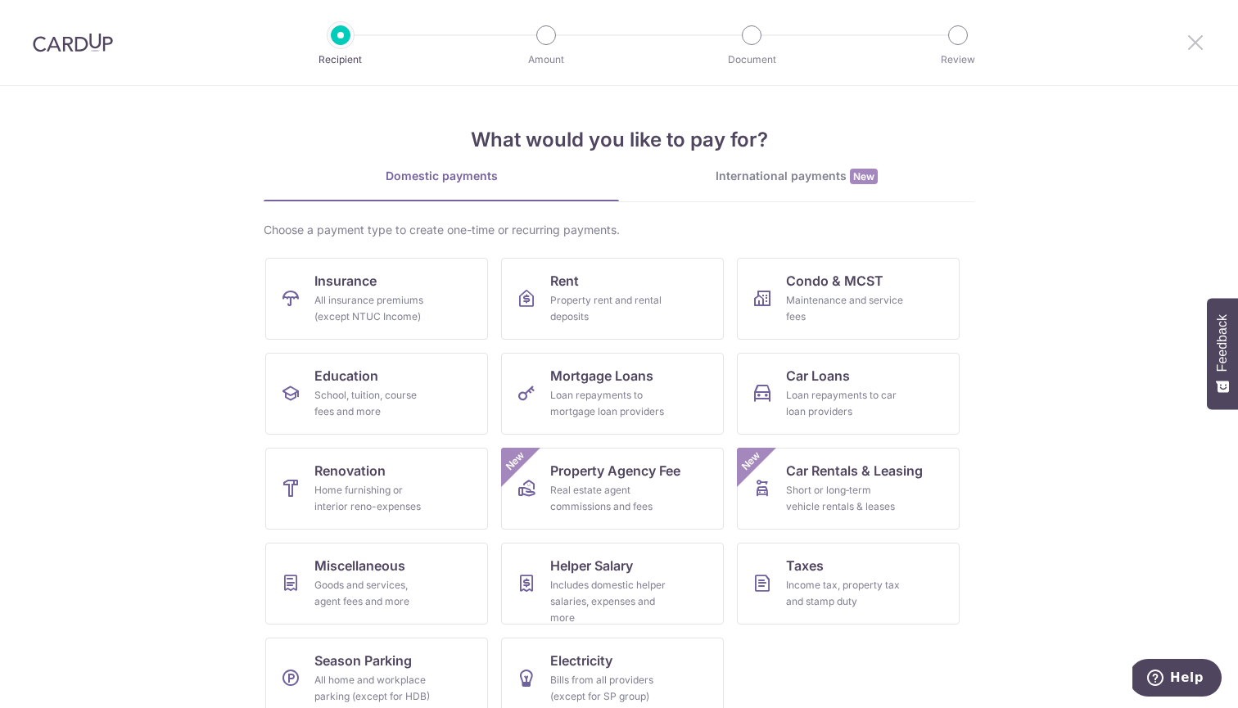
click at [1200, 44] on icon at bounding box center [1195, 42] width 20 height 20
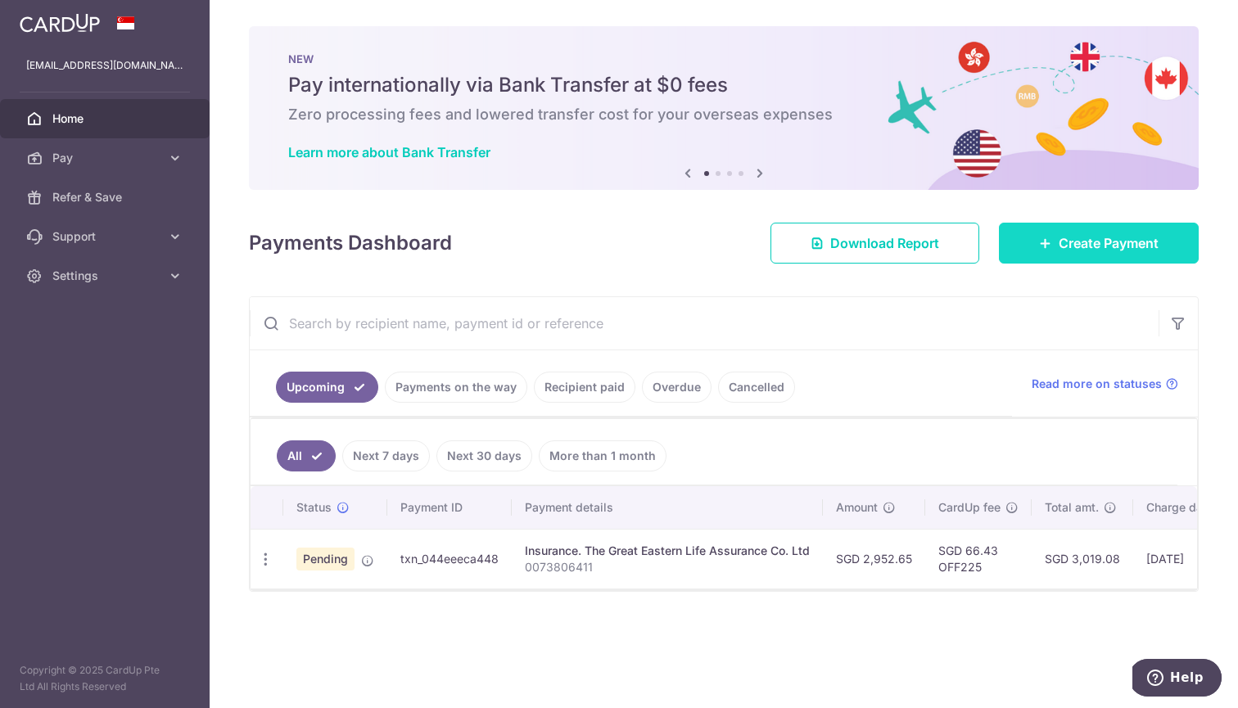
click at [1069, 250] on span "Create Payment" at bounding box center [1108, 243] width 100 height 20
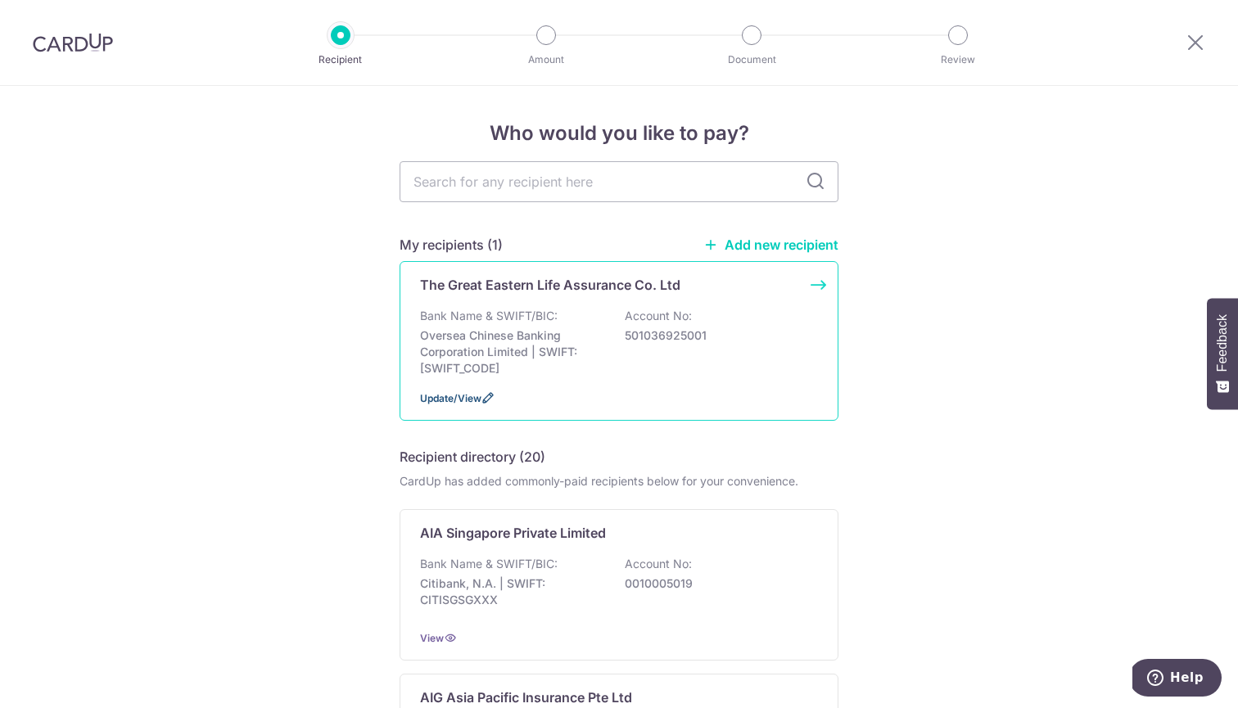
click at [463, 398] on span "Update/View" at bounding box center [450, 398] width 61 height 12
click at [710, 316] on div "Bank Name & SWIFT/BIC: Oversea Chinese Banking Corporation Limited | SWIFT: OCB…" at bounding box center [619, 342] width 398 height 69
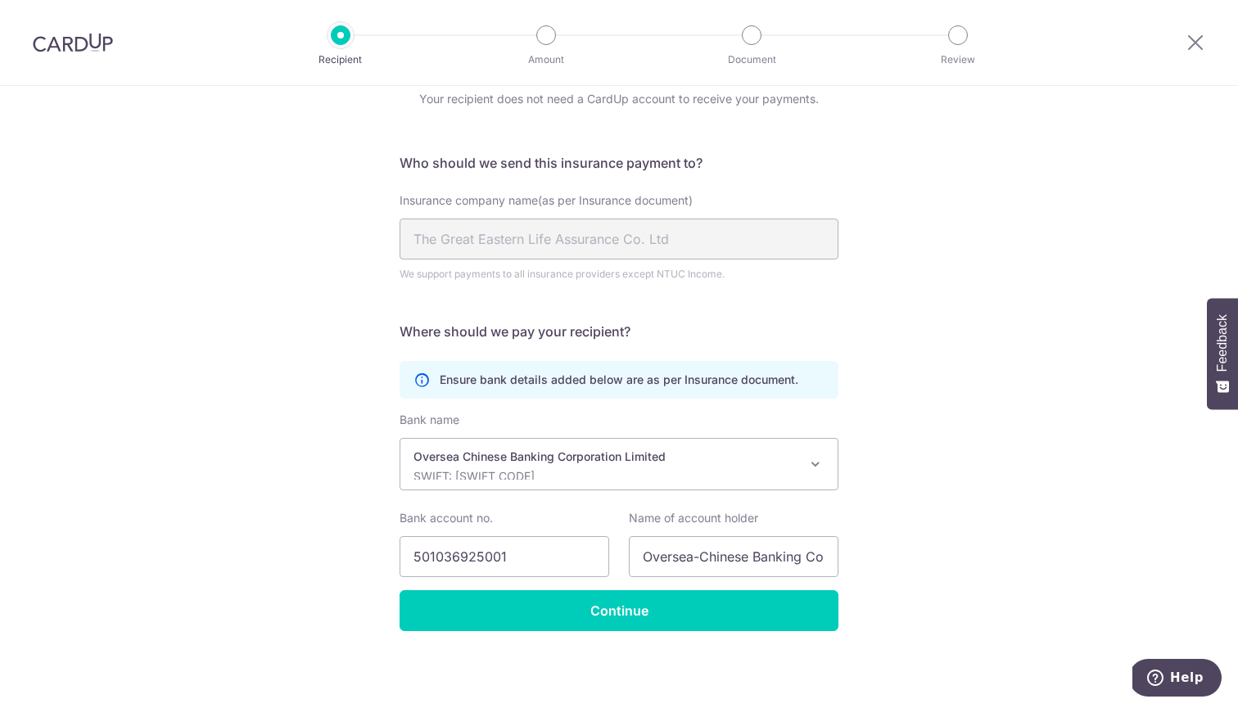
scroll to position [70, 0]
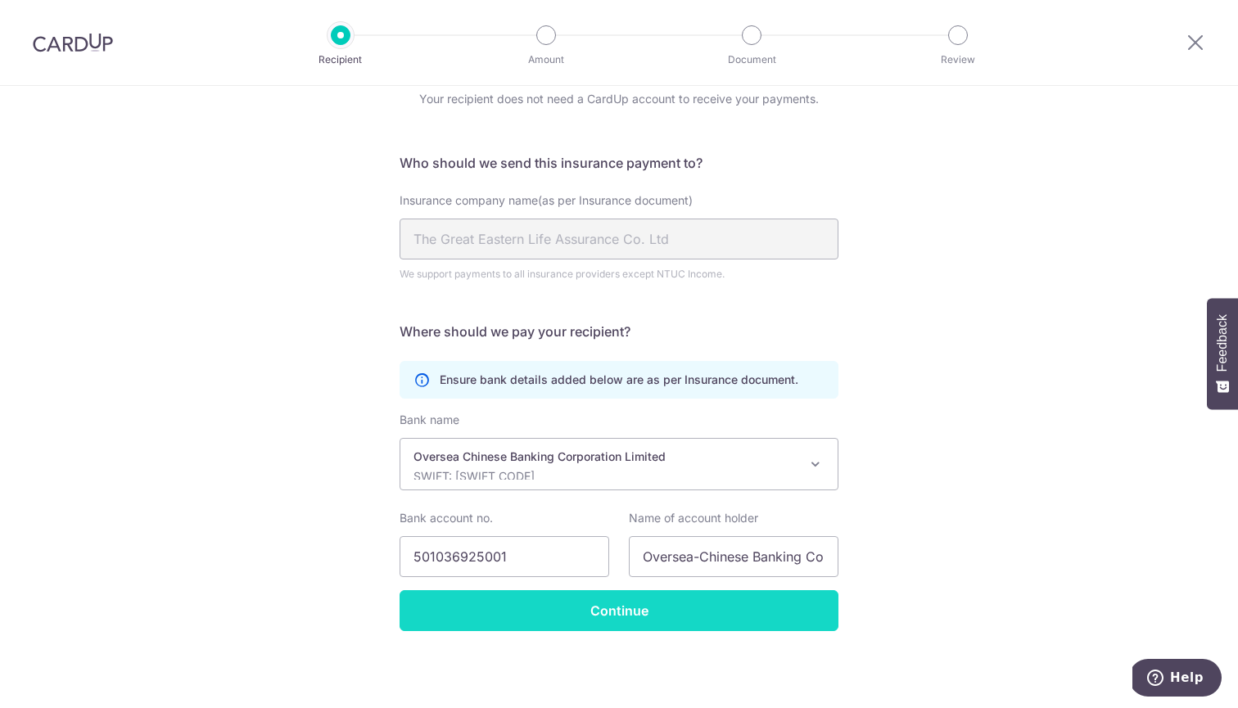
click at [740, 601] on input "Continue" at bounding box center [618, 610] width 439 height 41
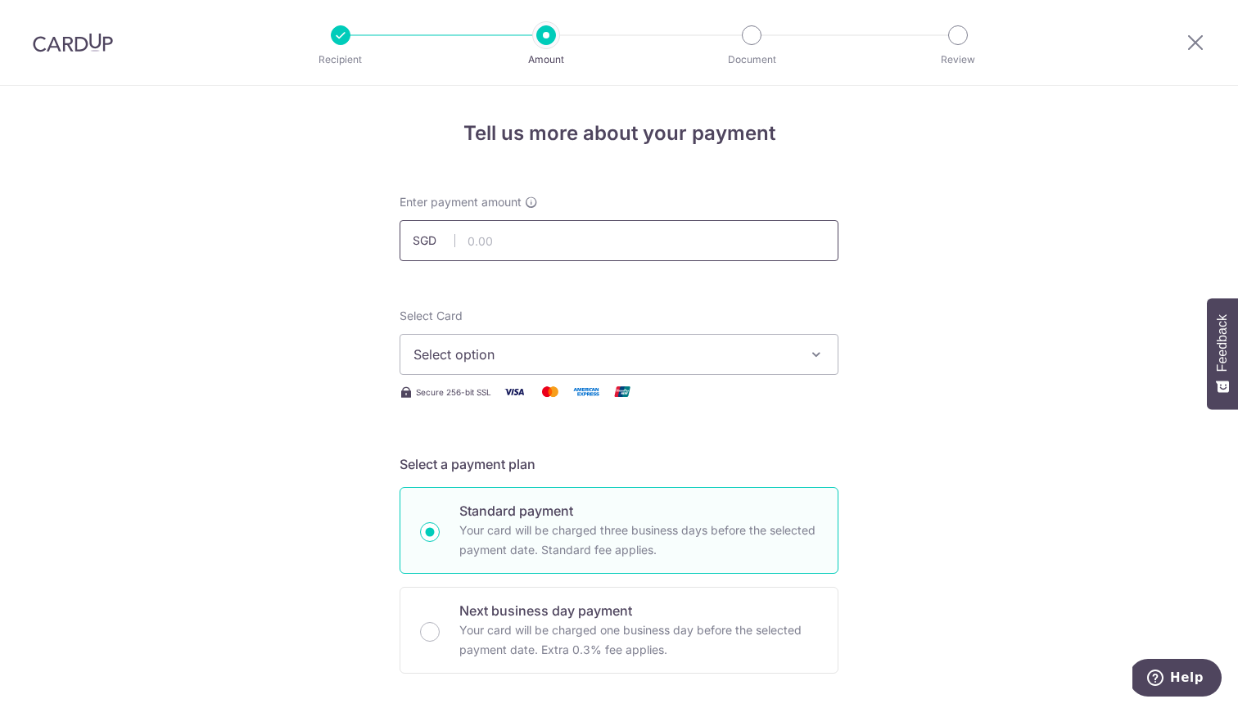
click at [570, 236] on input "text" at bounding box center [618, 240] width 439 height 41
type input "1,405.75"
click at [599, 352] on span "Select option" at bounding box center [603, 355] width 381 height 20
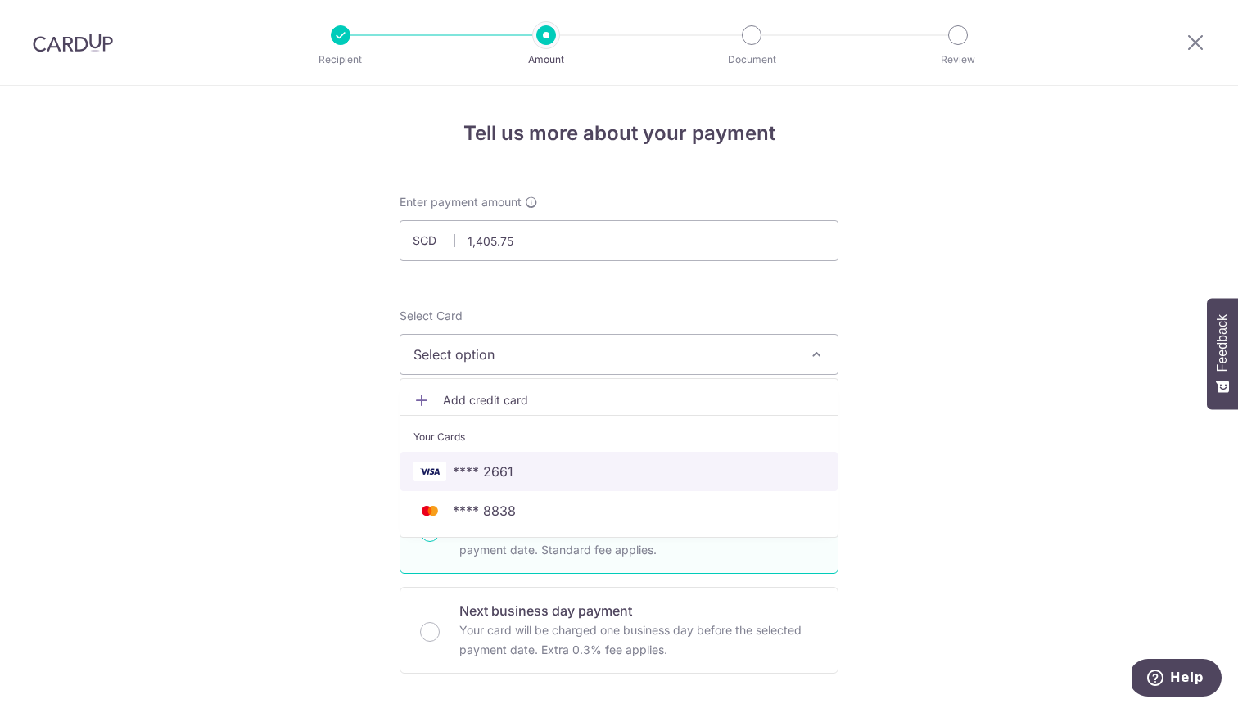
click at [594, 469] on span "**** 2661" at bounding box center [618, 472] width 411 height 20
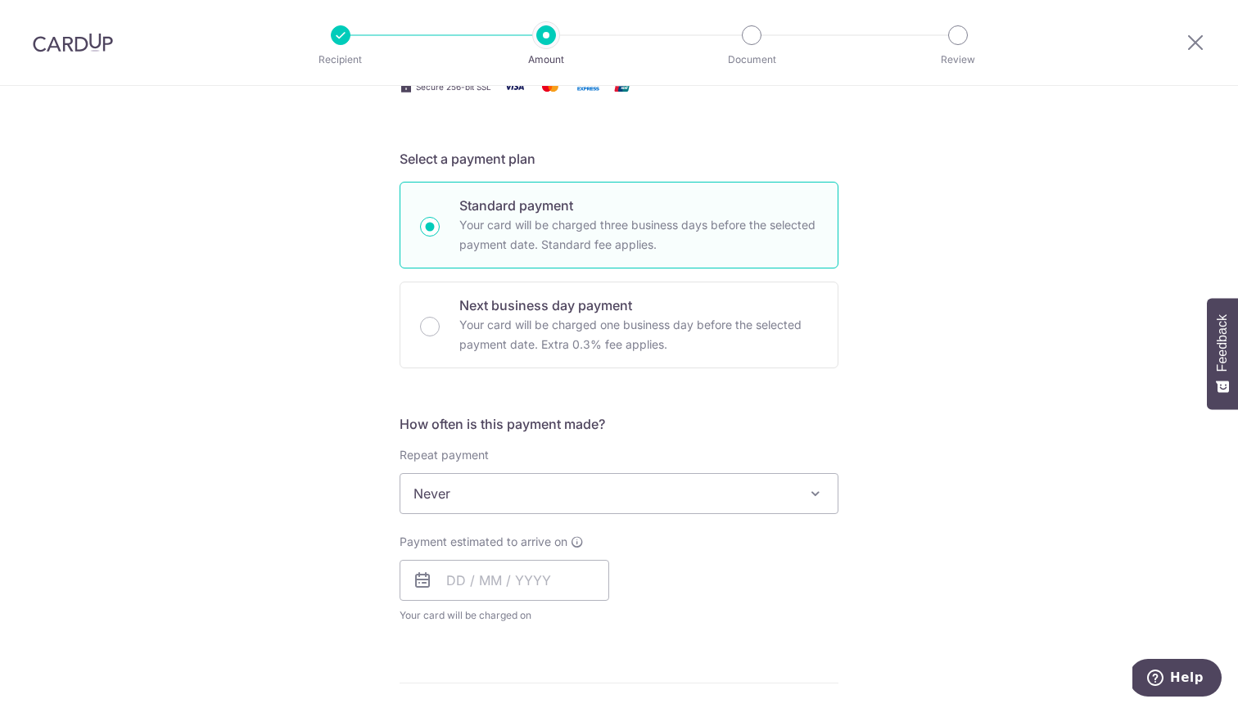
scroll to position [344, 0]
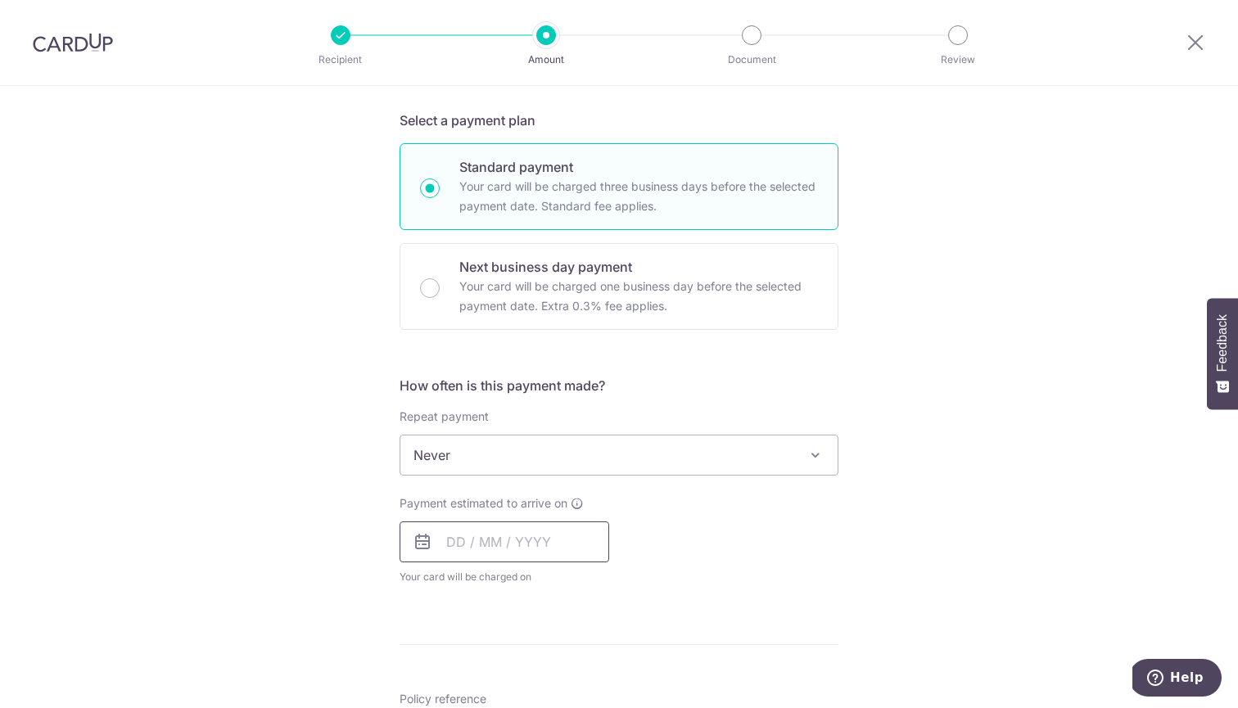
click at [538, 545] on input "text" at bounding box center [504, 541] width 210 height 41
click at [566, 682] on link "11" at bounding box center [564, 691] width 26 height 26
type input "11/09/2025"
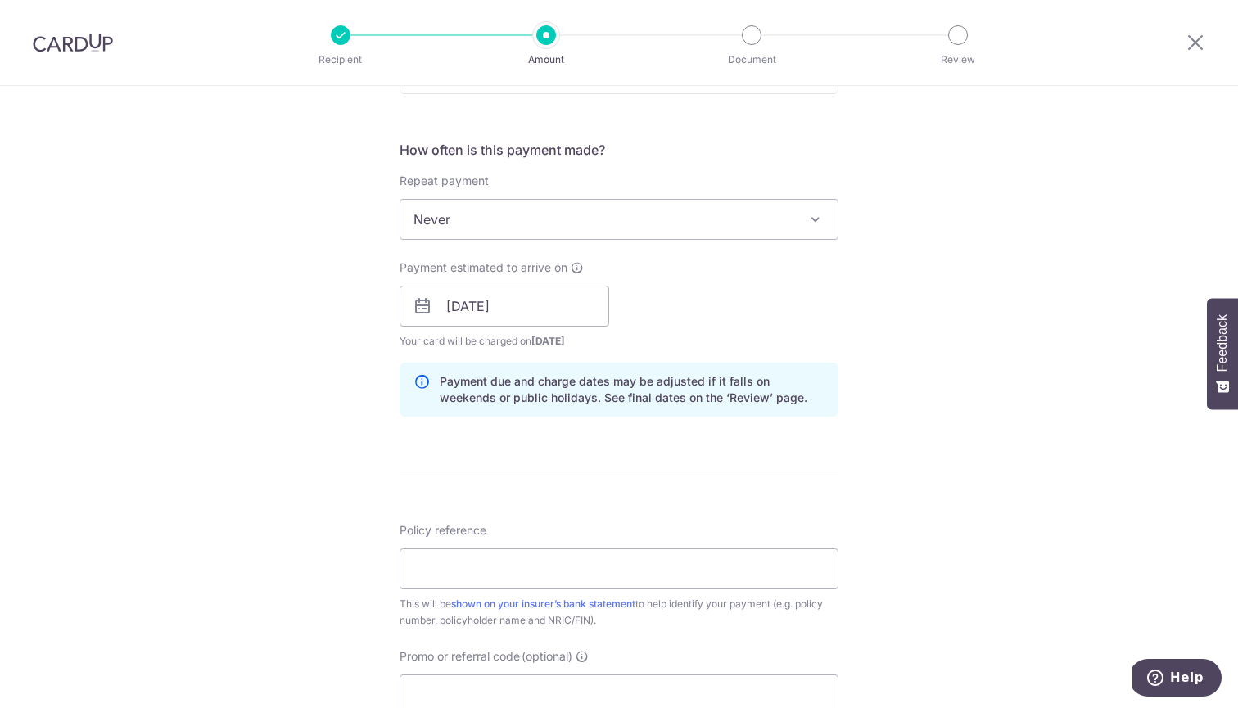
scroll to position [570, 0]
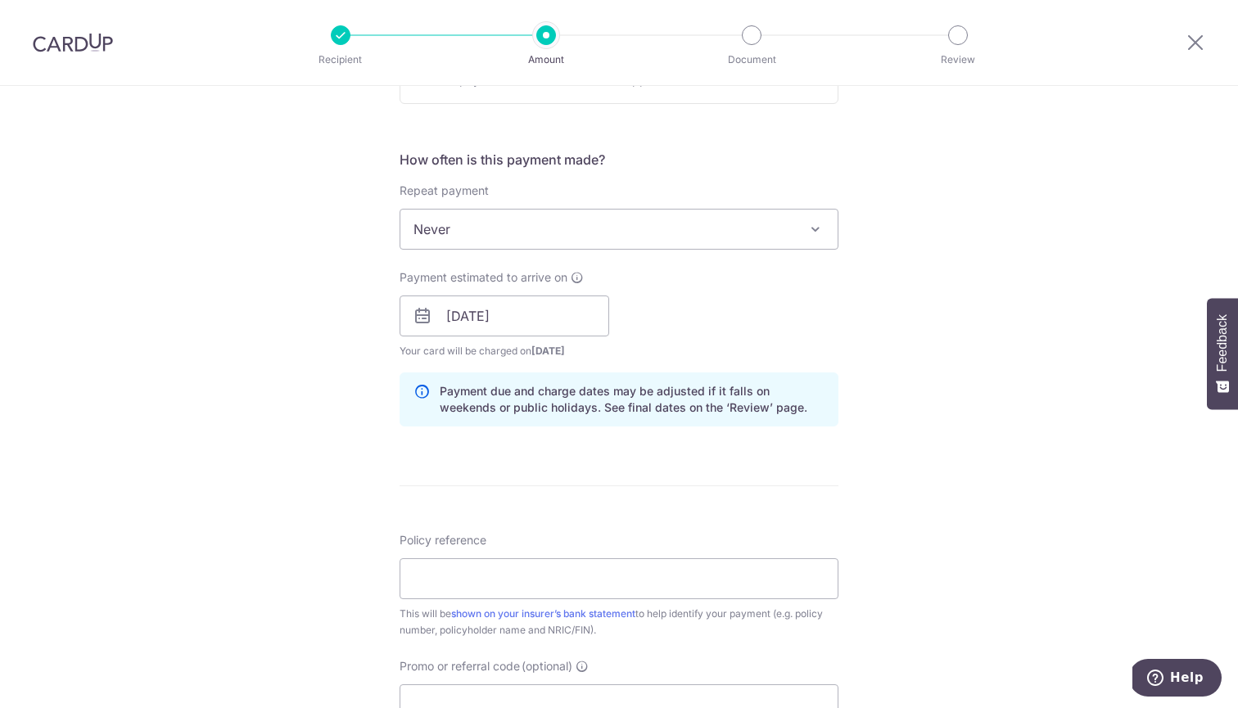
click at [594, 552] on div "Policy reference This will be shown on your insurer’s bank statement to help id…" at bounding box center [618, 585] width 439 height 106
click at [594, 566] on input "Policy reference" at bounding box center [618, 578] width 439 height 41
paste input "0073806403"
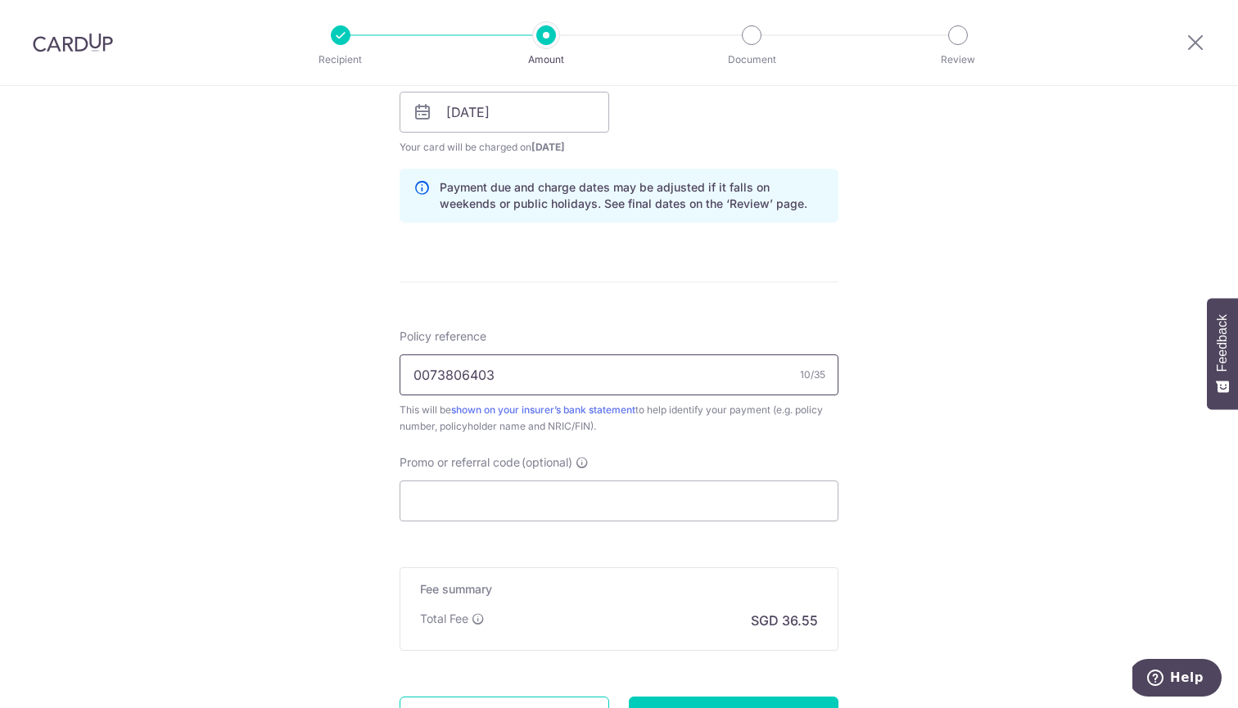
scroll to position [854, 0]
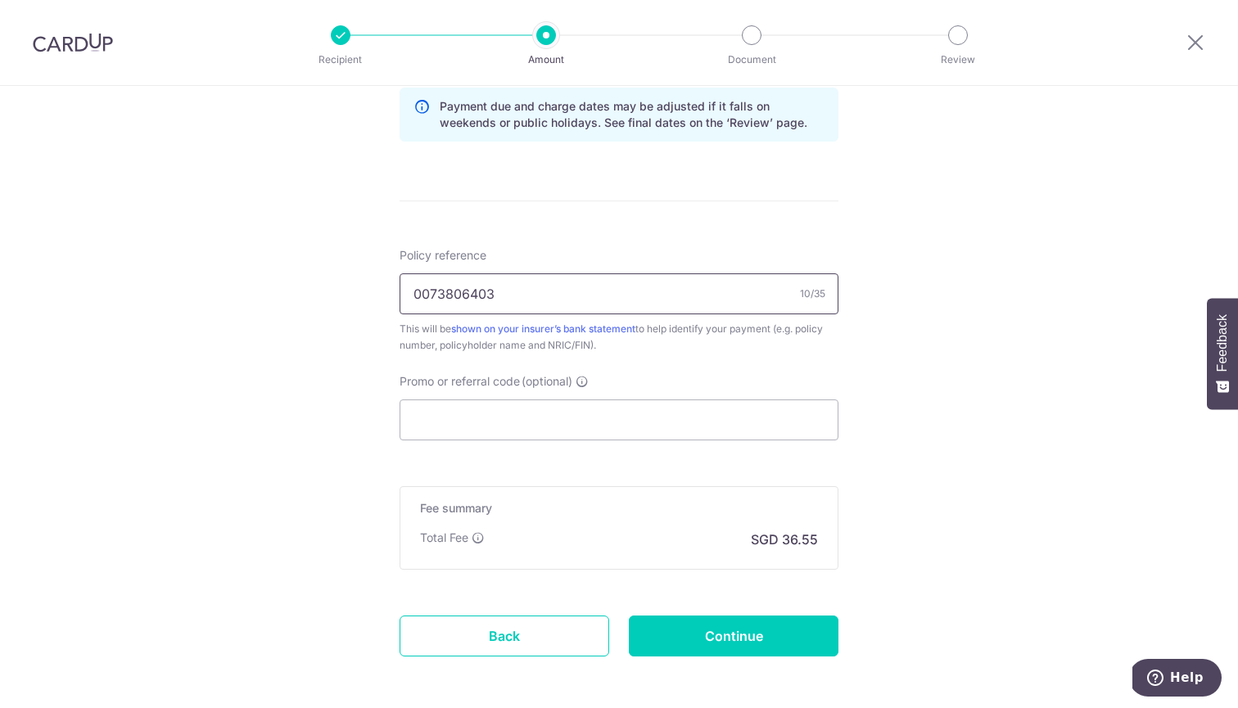
type input "0073806403"
click at [629, 449] on form "Enter payment amount SGD 1,405.75 1405.75 Select Card **** 2661 Add credit card…" at bounding box center [618, 20] width 439 height 1363
click at [629, 423] on input "Promo or referral code (optional)" at bounding box center [618, 419] width 439 height 41
type input "g"
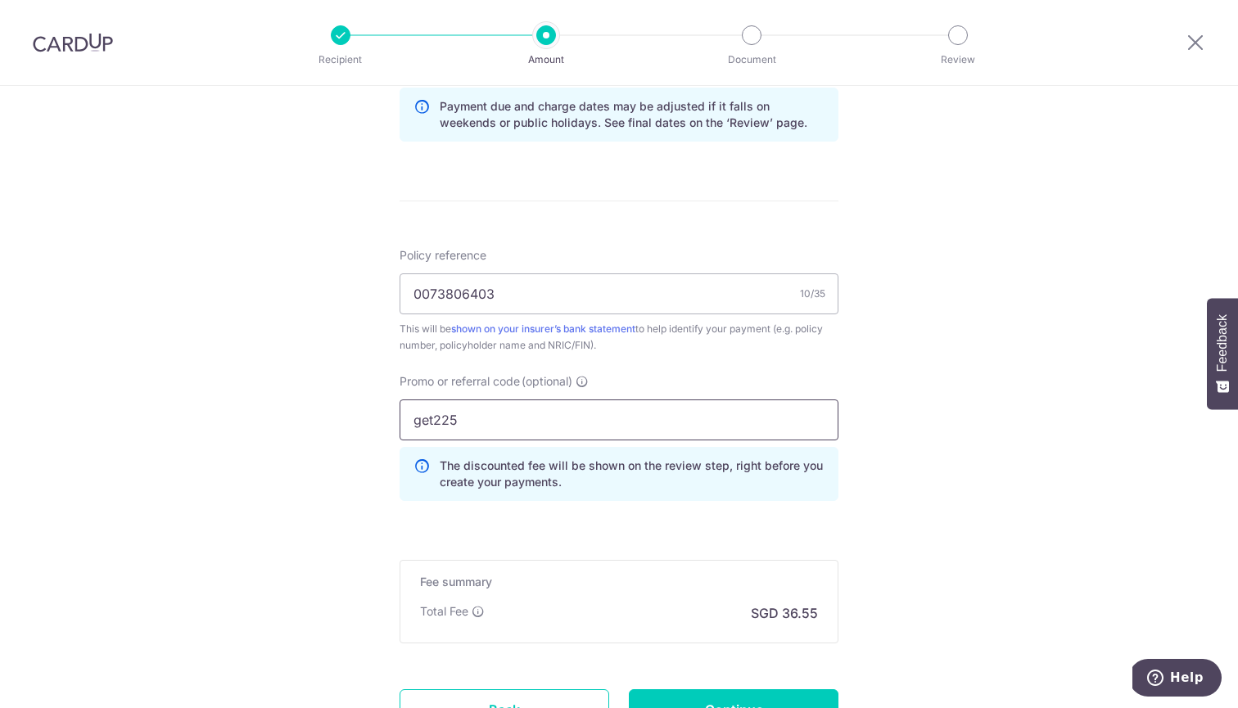
type input "get225"
click at [955, 531] on div "Tell us more about your payment Enter payment amount SGD 1,405.75 1405.75 Selec…" at bounding box center [619, 41] width 1238 height 1621
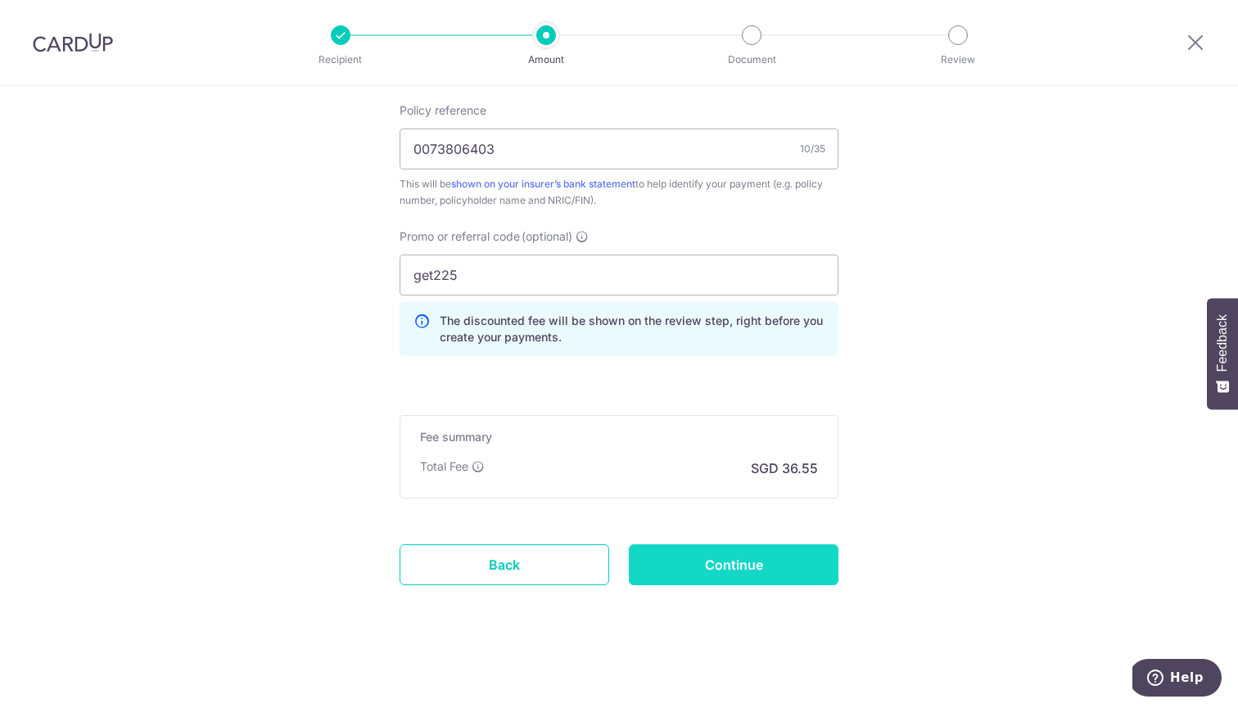
scroll to position [999, 0]
click at [796, 567] on input "Continue" at bounding box center [734, 564] width 210 height 41
type input "Create Schedule"
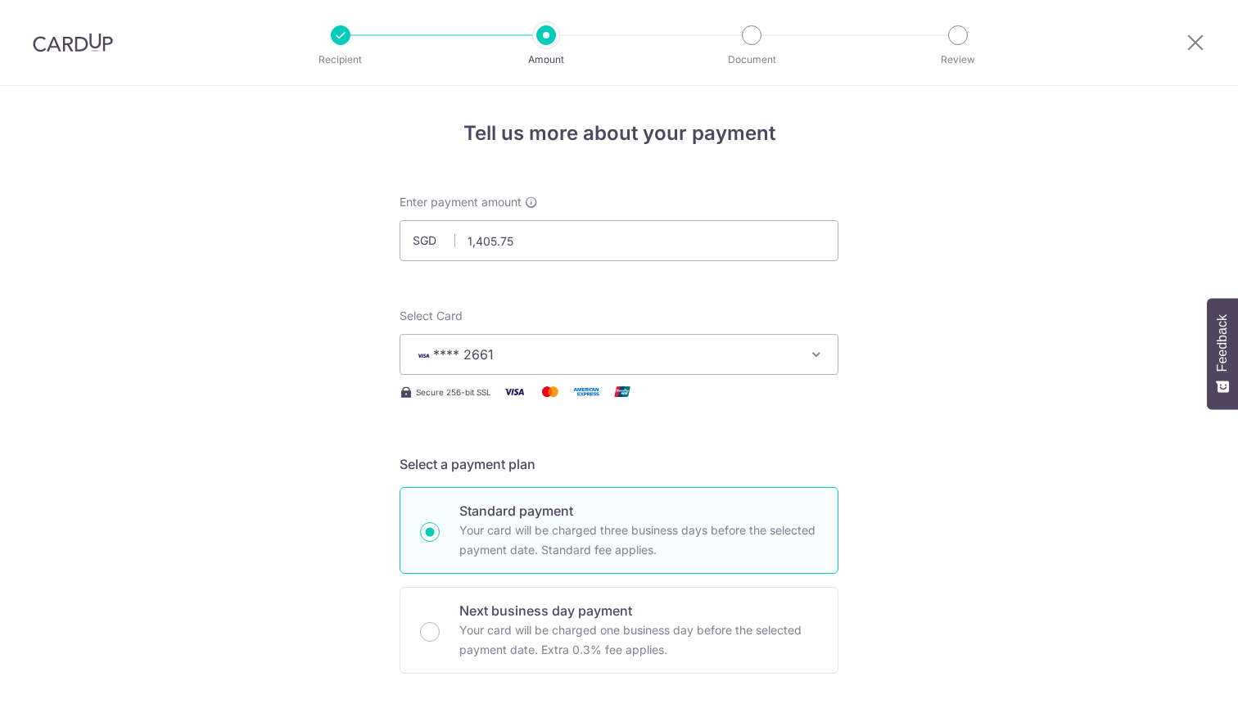
scroll to position [1022, 0]
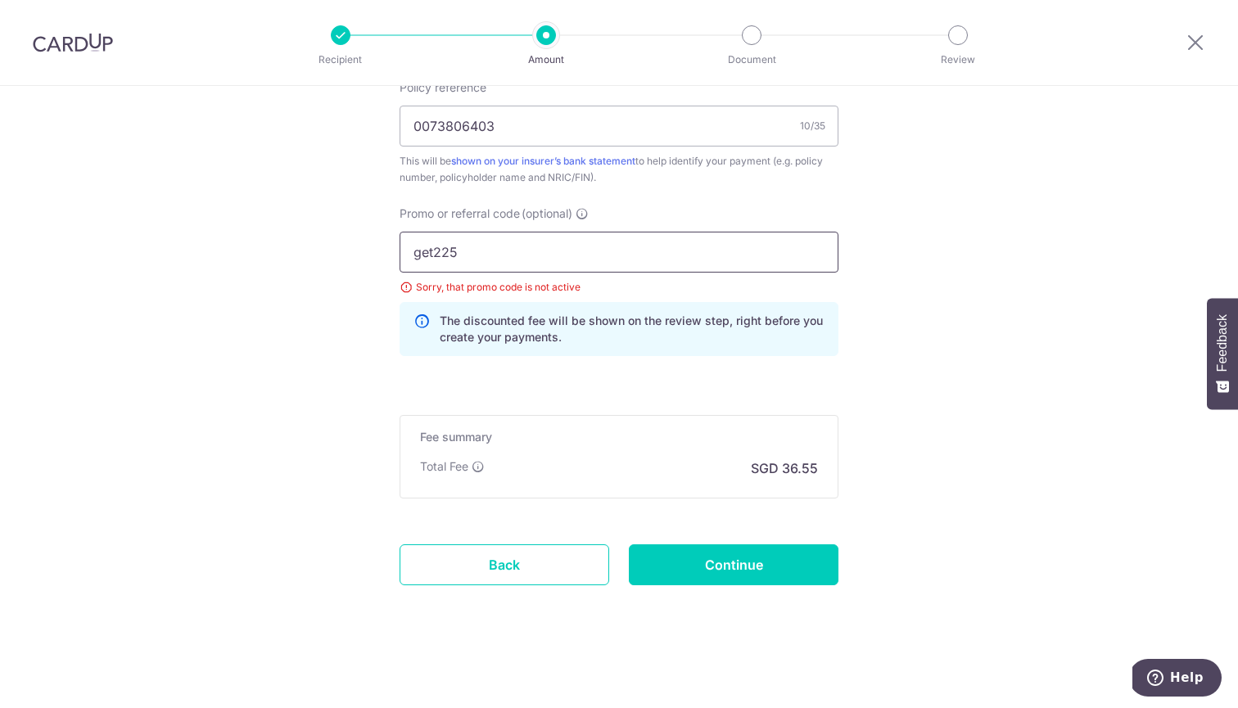
click at [700, 247] on input "get225" at bounding box center [618, 252] width 439 height 41
type input "g"
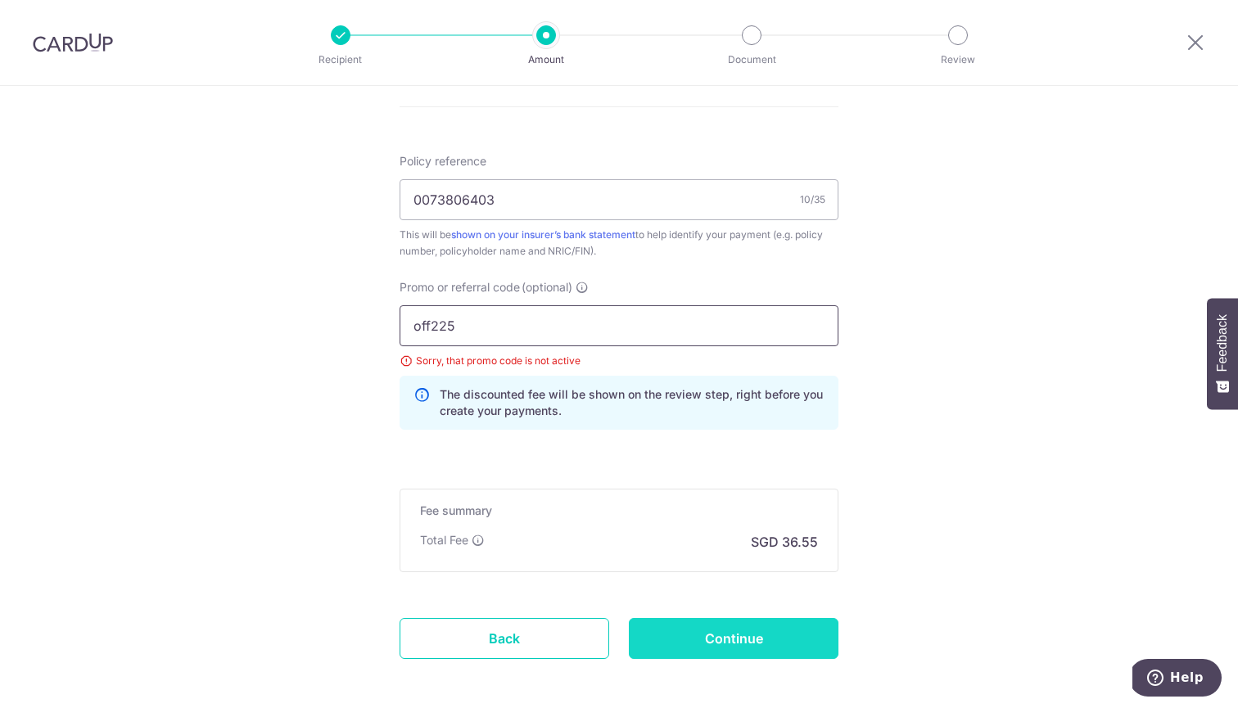
type input "off225"
click at [697, 624] on input "Continue" at bounding box center [734, 638] width 210 height 41
type input "Update Schedule"
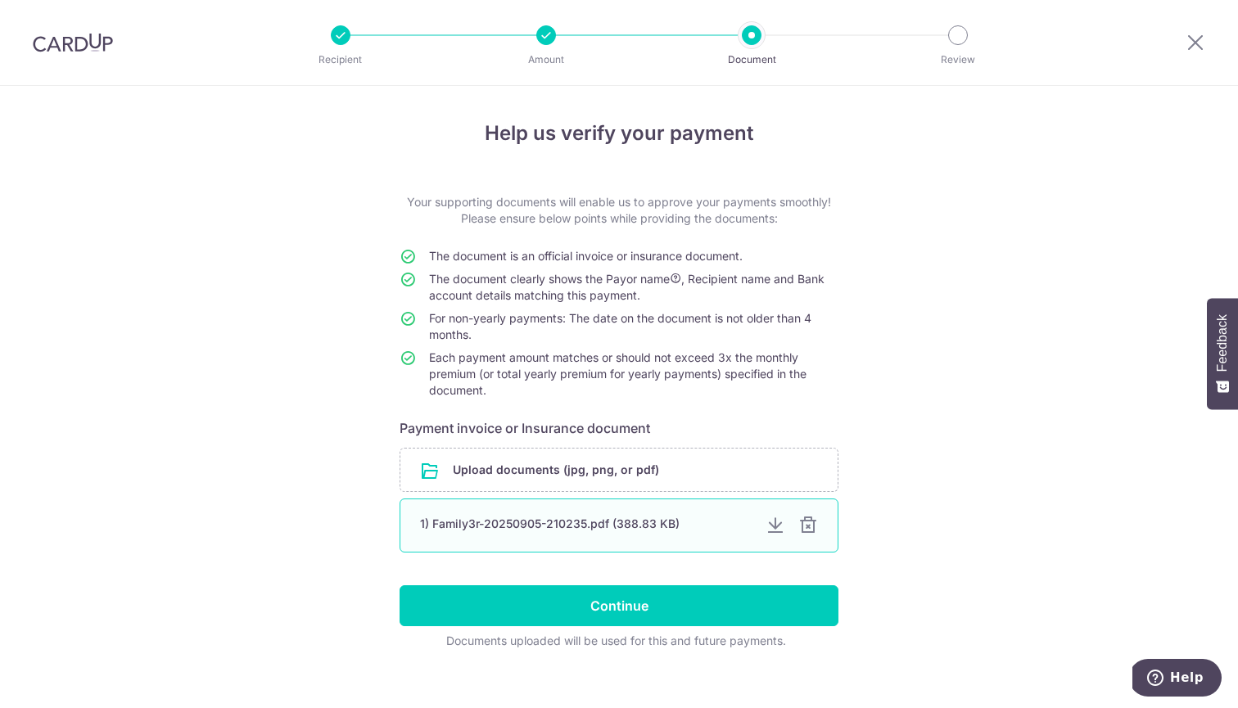
click at [809, 526] on div at bounding box center [808, 526] width 20 height 20
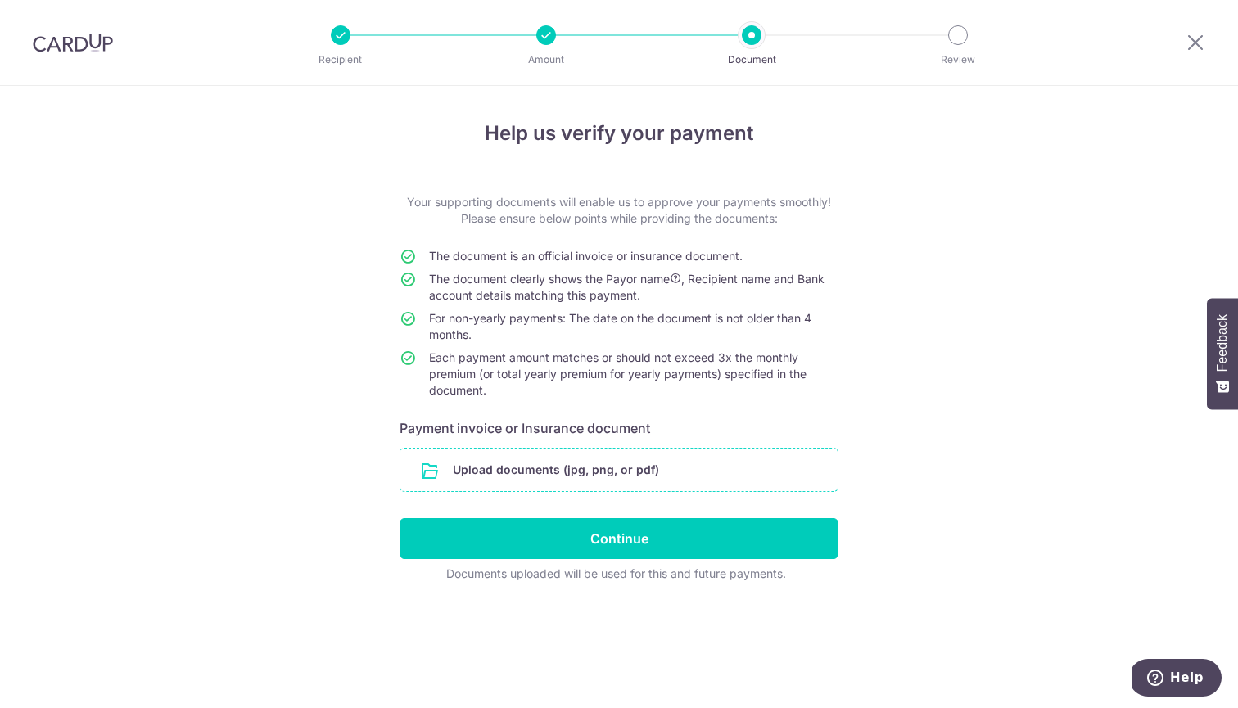
click at [776, 480] on input "file" at bounding box center [618, 470] width 437 height 43
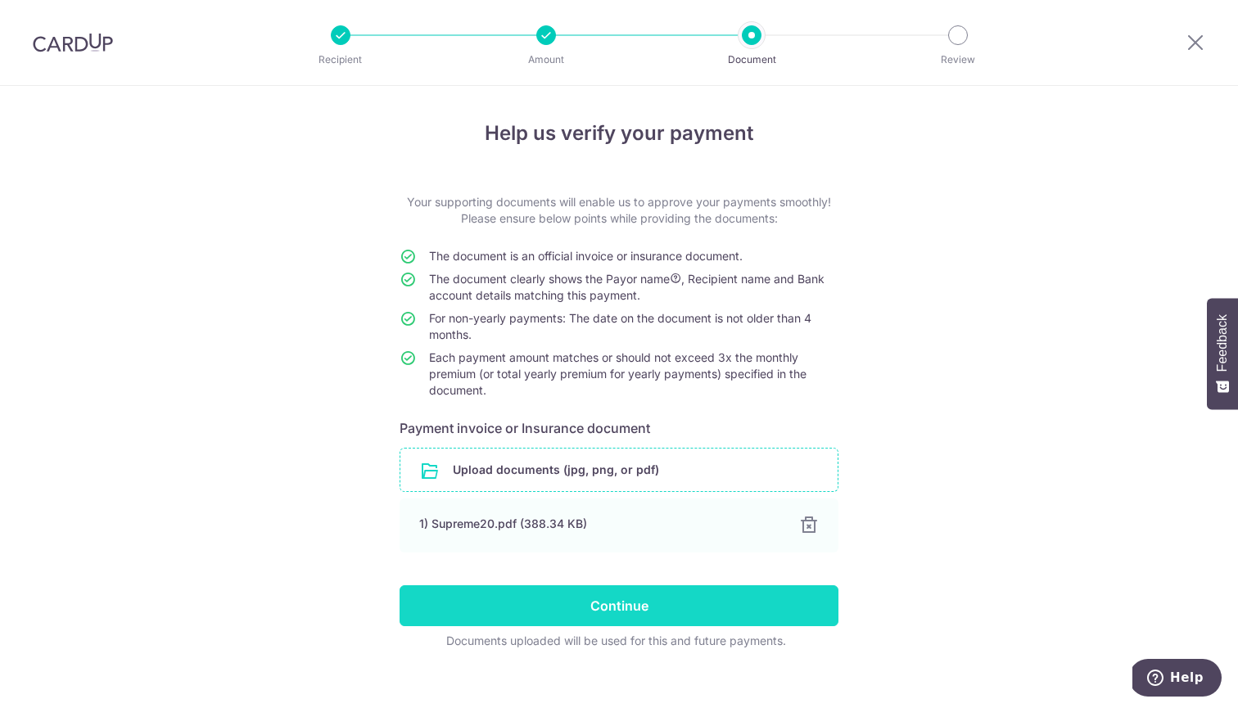
click at [607, 615] on input "Continue" at bounding box center [618, 605] width 439 height 41
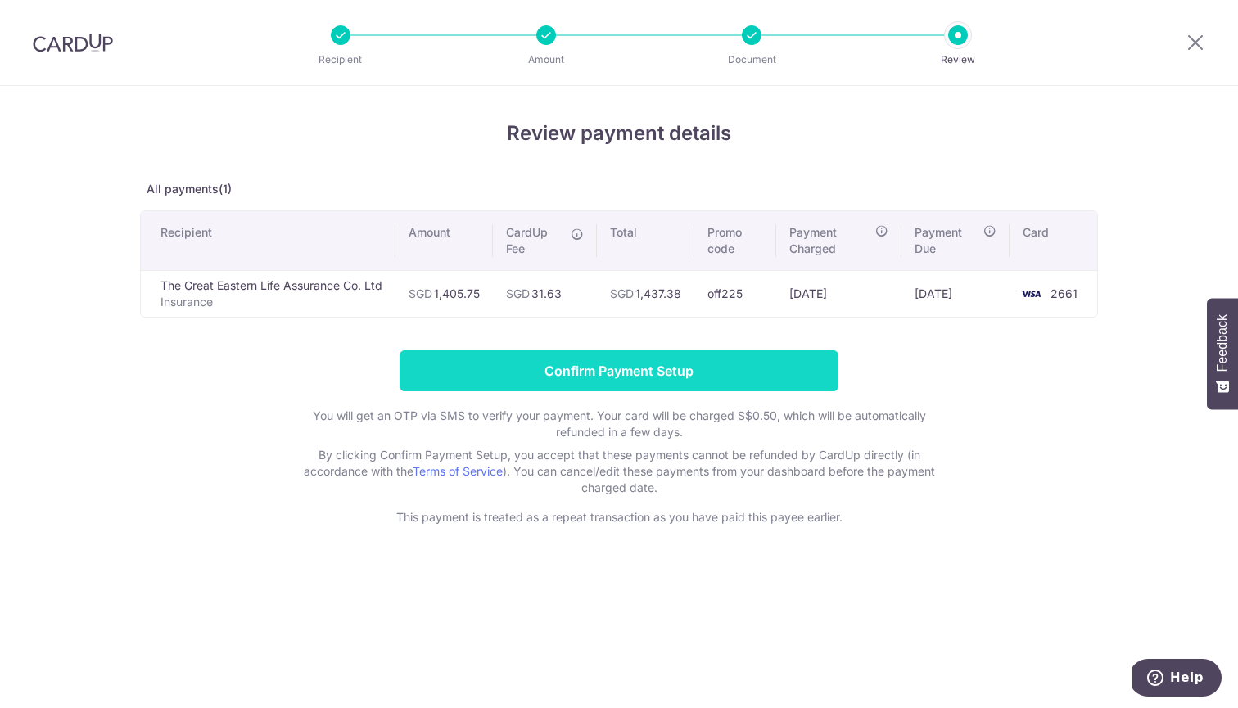
click at [671, 371] on input "Confirm Payment Setup" at bounding box center [618, 370] width 439 height 41
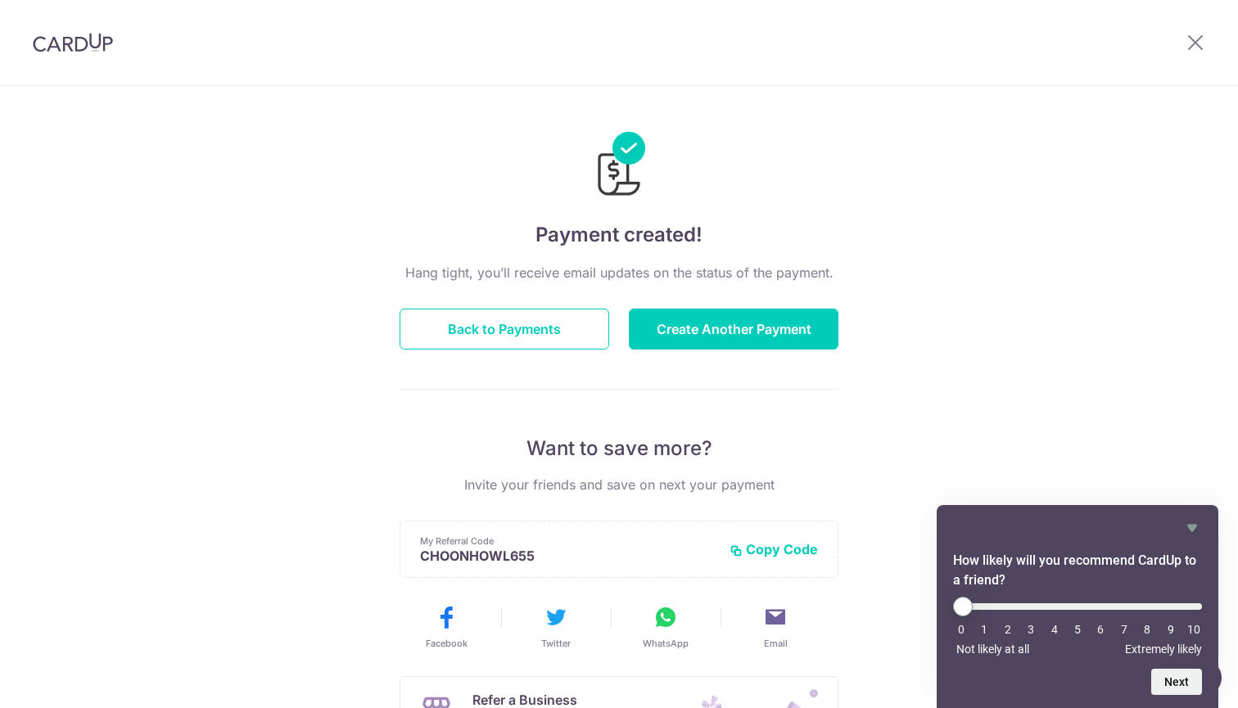
click at [1110, 302] on div "Payment created! Hang tight, you’ll receive email updates on the status of the …" at bounding box center [619, 523] width 1238 height 874
